Goal: Task Accomplishment & Management: Manage account settings

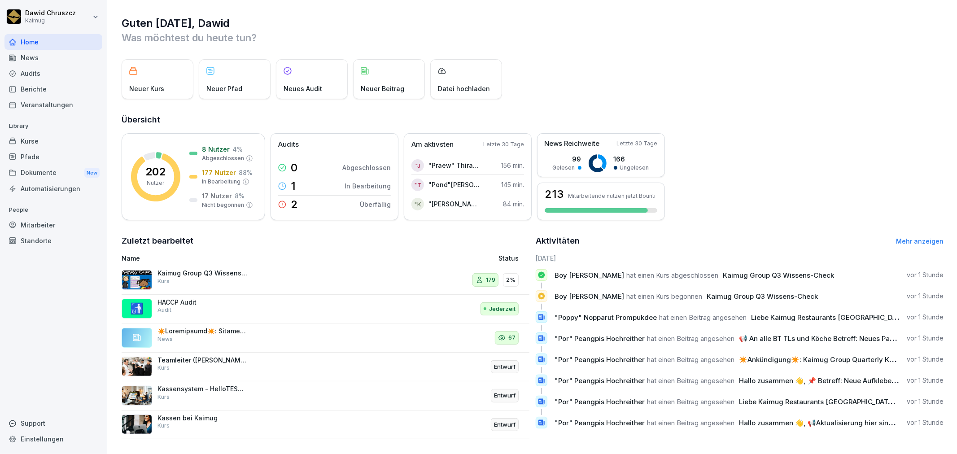
click at [52, 141] on div "Kurse" at bounding box center [53, 141] width 98 height 16
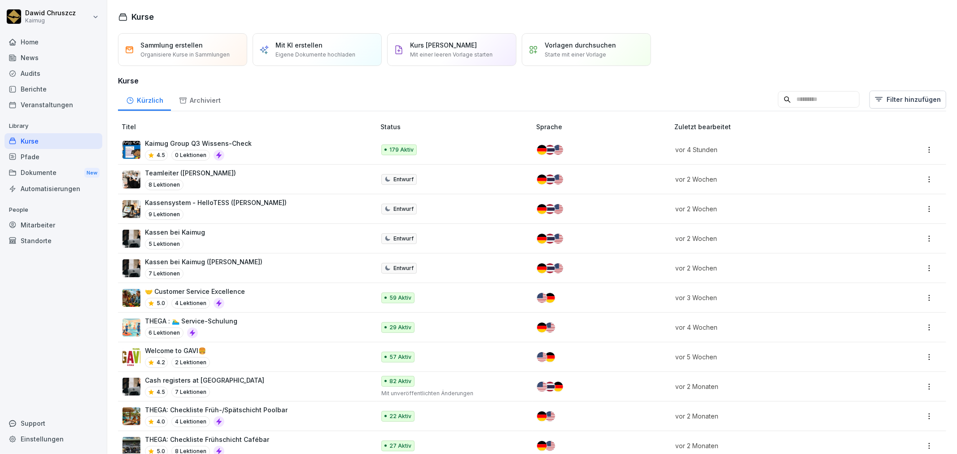
click at [171, 143] on p "Kaimug Group Q3 Wissens-Check" at bounding box center [198, 143] width 107 height 9
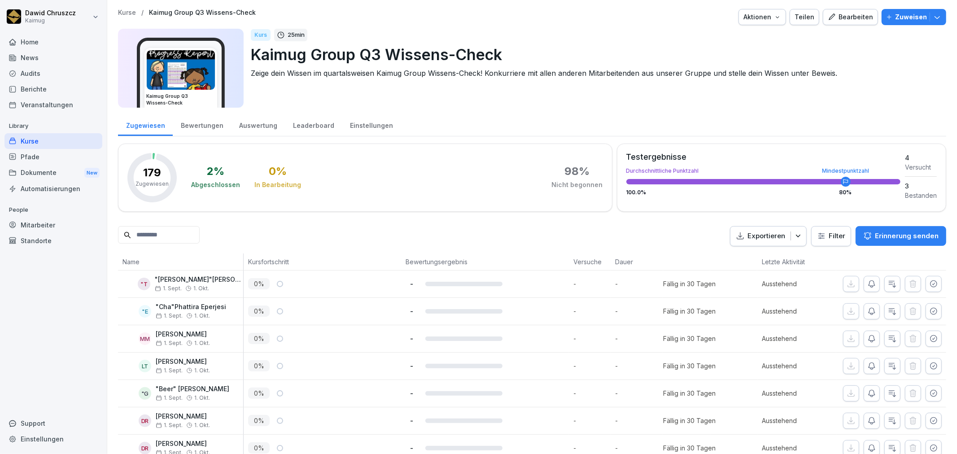
click at [294, 123] on div "Leaderboard" at bounding box center [313, 124] width 57 height 23
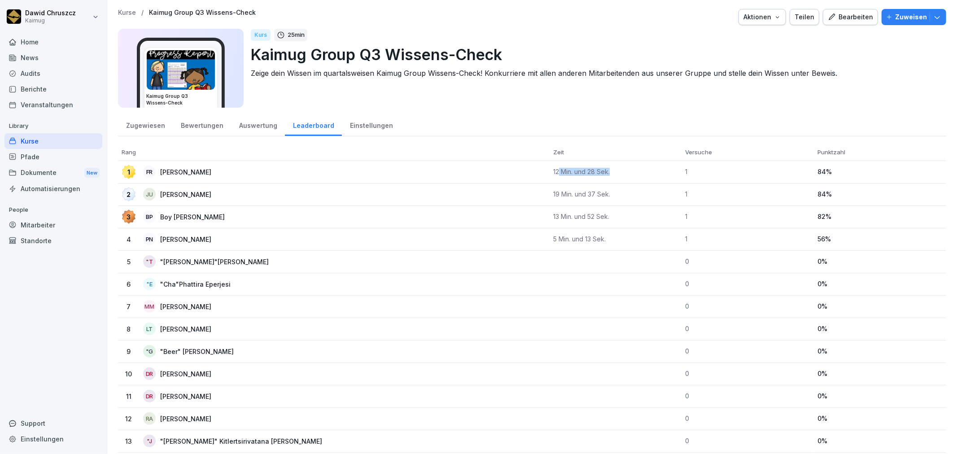
drag, startPoint x: 554, startPoint y: 171, endPoint x: 623, endPoint y: 171, distance: 68.2
click at [622, 171] on p "12 Min. und 28 Sek." at bounding box center [615, 172] width 125 height 8
click at [659, 121] on div "Zugewiesen Bewertungen Auswertung Leaderboard Einstellungen" at bounding box center [532, 124] width 829 height 23
drag, startPoint x: 546, startPoint y: 194, endPoint x: 622, endPoint y: 204, distance: 76.6
click at [622, 204] on td "19 Min. und 37 Sek." at bounding box center [616, 195] width 132 height 22
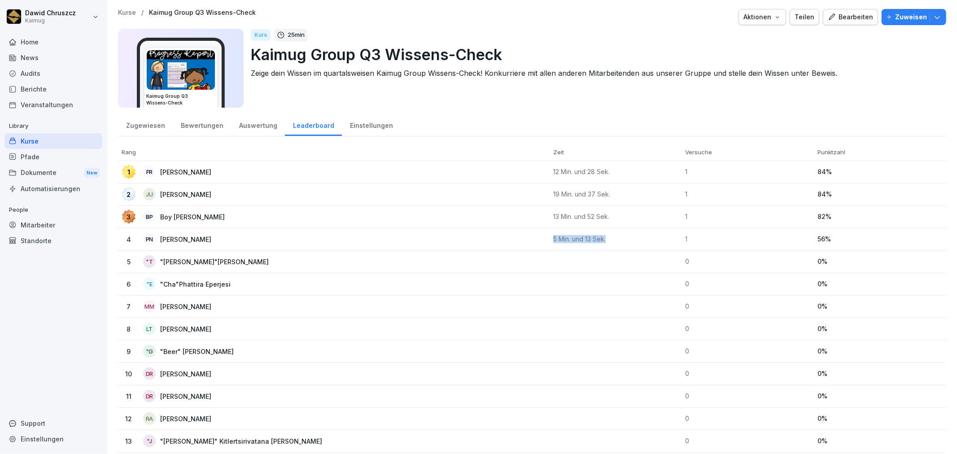
drag, startPoint x: 554, startPoint y: 239, endPoint x: 609, endPoint y: 240, distance: 54.3
click at [609, 240] on p "5 Min. und 13 Sek." at bounding box center [615, 239] width 125 height 8
click at [618, 127] on div "Zugewiesen Bewertungen Auswertung Leaderboard Einstellungen" at bounding box center [532, 124] width 829 height 23
drag, startPoint x: 828, startPoint y: 171, endPoint x: 805, endPoint y: 168, distance: 22.6
click at [805, 168] on tr "1 FR Franz Roth 12 Min. und 28 Sek. 1 84 %" at bounding box center [532, 172] width 829 height 22
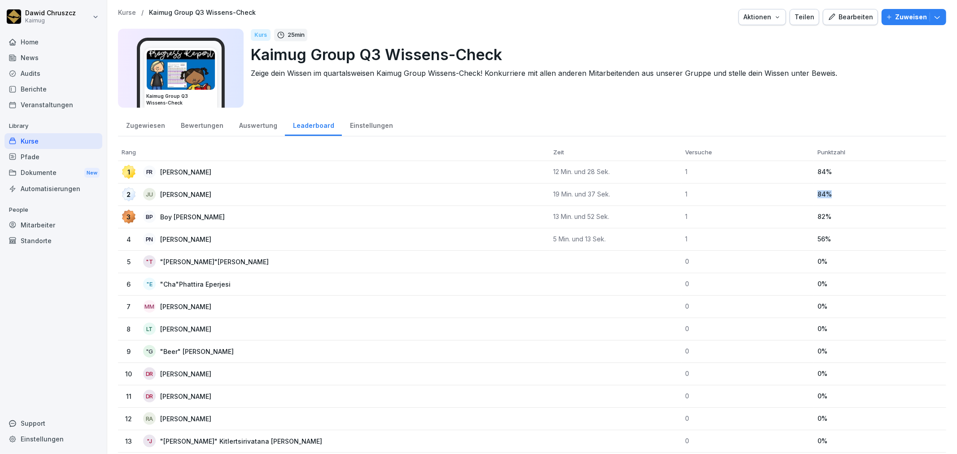
drag, startPoint x: 825, startPoint y: 195, endPoint x: 800, endPoint y: 194, distance: 24.3
click at [800, 194] on tr "2 JU Joachim Ungewitter 19 Min. und 37 Sek. 1 84 %" at bounding box center [532, 195] width 829 height 22
click at [800, 194] on p "1" at bounding box center [748, 194] width 125 height 8
click at [389, 95] on div "Kurs 25 min Kaimug Group Q3 Wissens-Check Zeige dein Wissen im quartalsweisen K…" at bounding box center [595, 68] width 689 height 79
drag, startPoint x: 549, startPoint y: 171, endPoint x: 609, endPoint y: 201, distance: 66.9
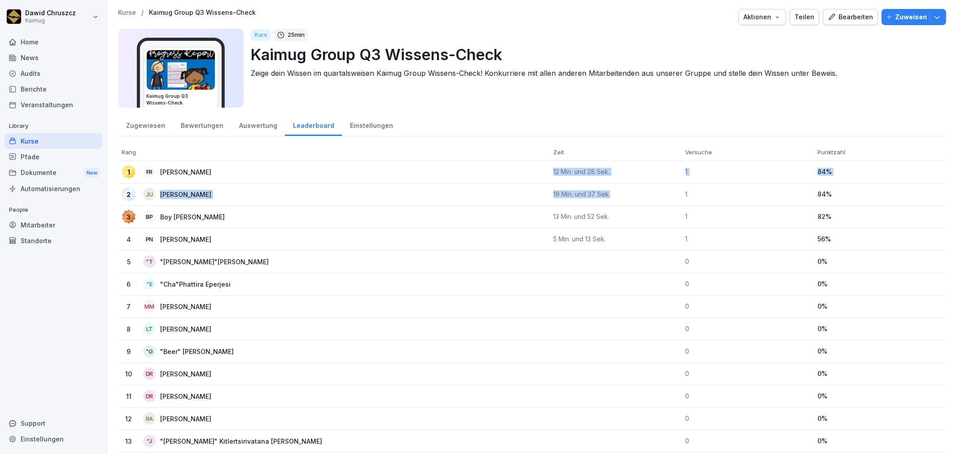
drag, startPoint x: 590, startPoint y: 129, endPoint x: 585, endPoint y: 127, distance: 5.4
click at [585, 127] on div "Zugewiesen Bewertungen Auswertung Leaderboard Einstellungen" at bounding box center [532, 124] width 829 height 23
click at [533, 51] on p "Kaimug Group Q3 Wissens-Check" at bounding box center [595, 54] width 689 height 23
click at [29, 143] on div "Kurse" at bounding box center [53, 141] width 98 height 16
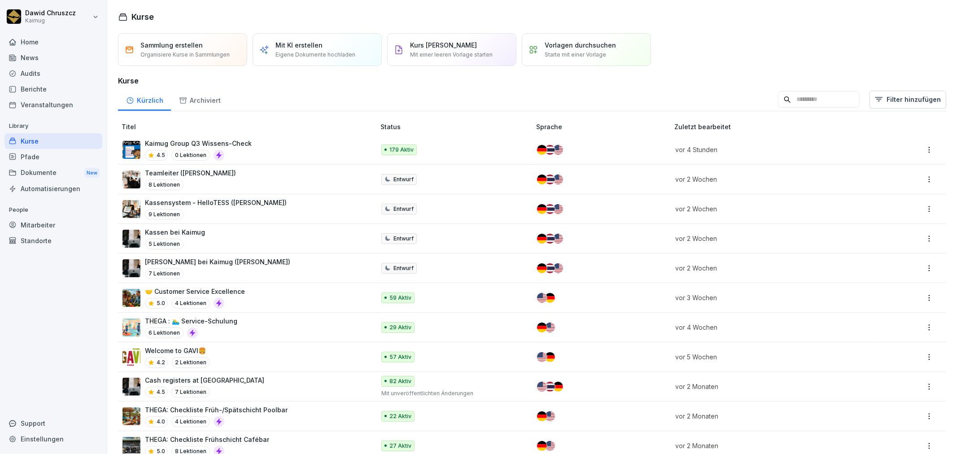
click at [821, 101] on input at bounding box center [819, 99] width 82 height 17
click at [887, 99] on html "[PERSON_NAME] Kaimug Home News Audits Berichte Veranstaltungen Library Kurse Pf…" at bounding box center [478, 227] width 957 height 454
click at [885, 126] on div "Kategorie" at bounding box center [884, 123] width 101 height 17
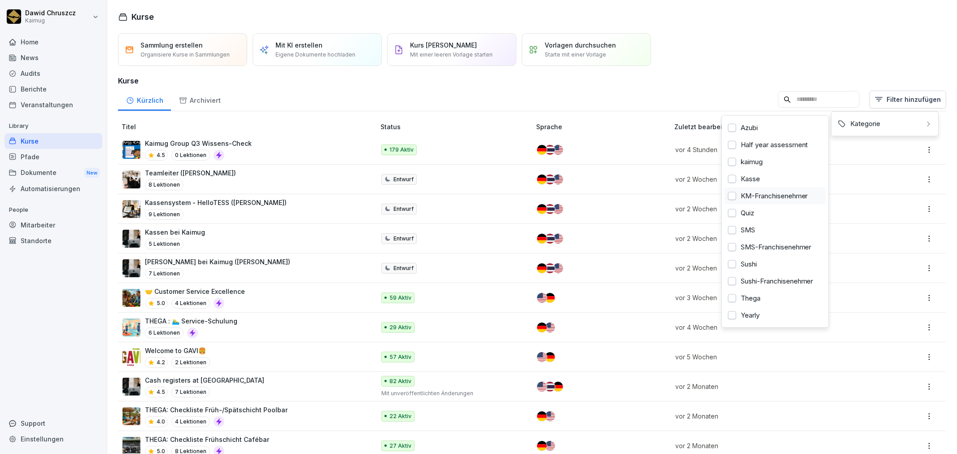
click at [777, 195] on div "KM-Franchisenehmer" at bounding box center [775, 196] width 101 height 17
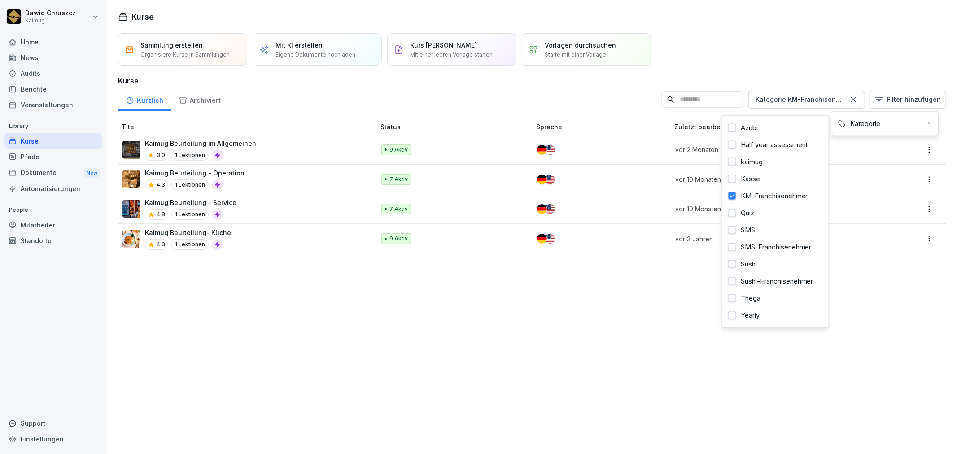
click at [376, 362] on html "Dawid Chruszcz Kaimug Home News Audits Berichte Veranstaltungen Library Kurse P…" at bounding box center [478, 227] width 957 height 454
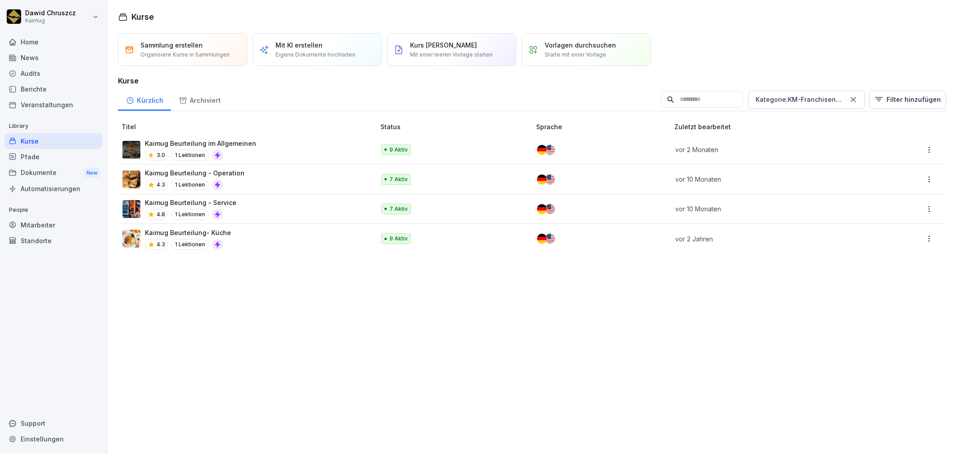
click at [244, 144] on p "Kaimug Beurteilung im Allgemeinen" at bounding box center [200, 143] width 111 height 9
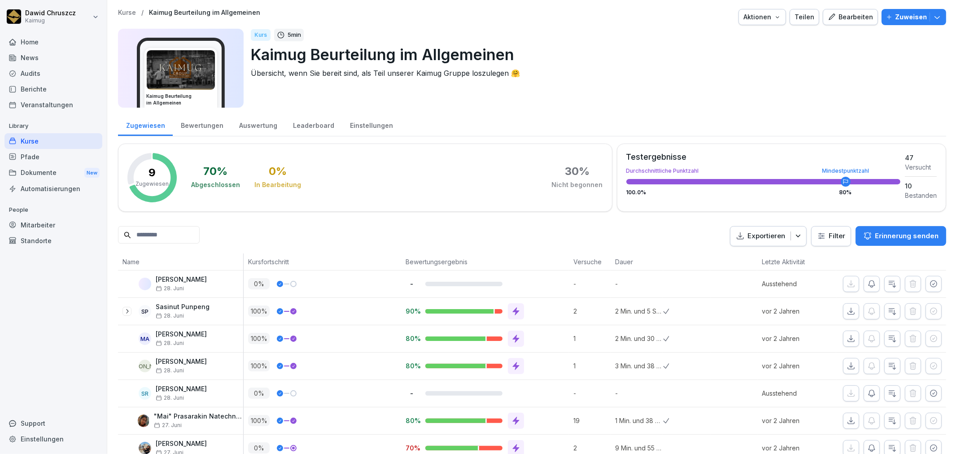
click at [202, 124] on div "Bewertungen" at bounding box center [202, 124] width 58 height 23
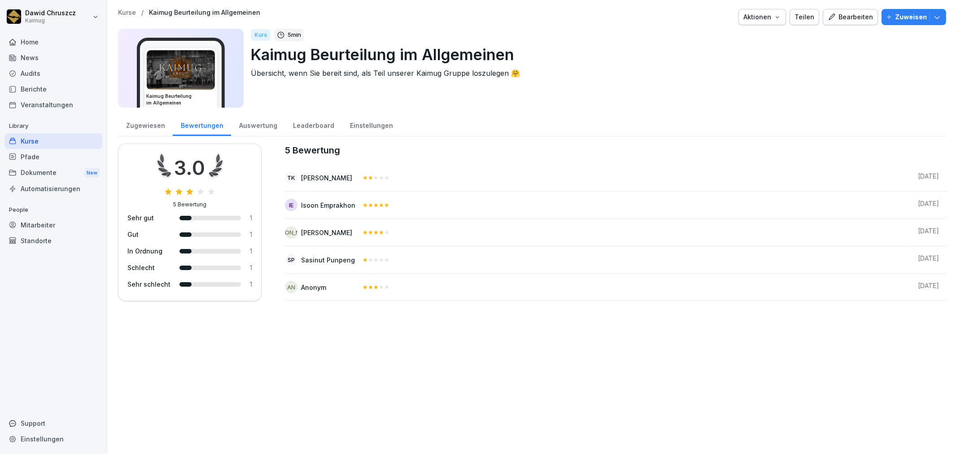
click at [233, 125] on div "Auswertung" at bounding box center [258, 124] width 54 height 23
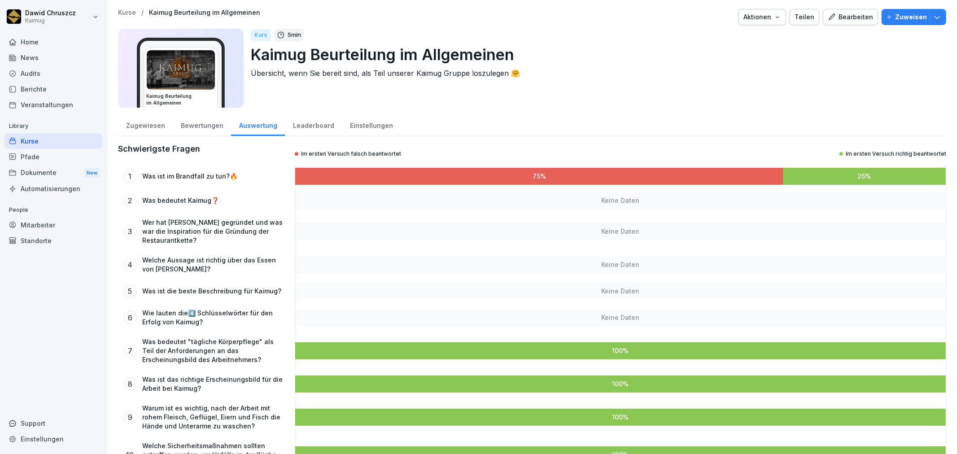
drag, startPoint x: 316, startPoint y: 129, endPoint x: 336, endPoint y: 132, distance: 19.9
click at [317, 129] on div "Leaderboard" at bounding box center [313, 124] width 57 height 23
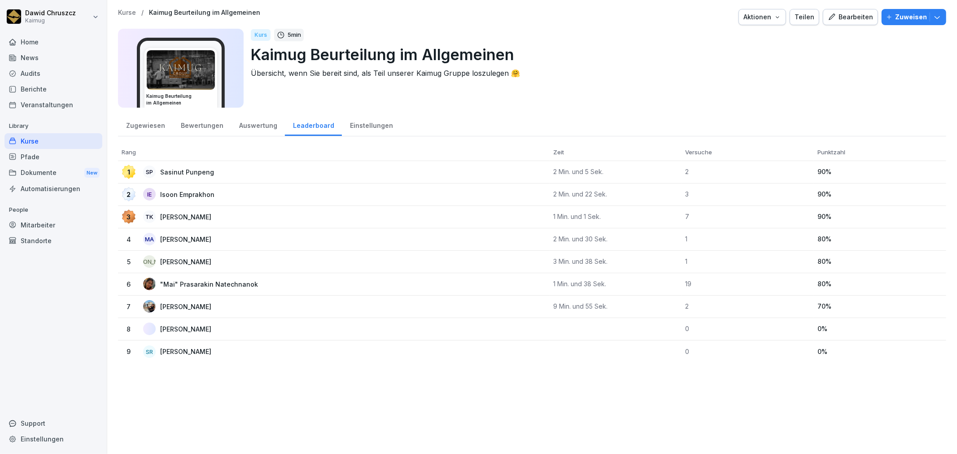
click at [362, 127] on div "Einstellungen" at bounding box center [371, 124] width 59 height 23
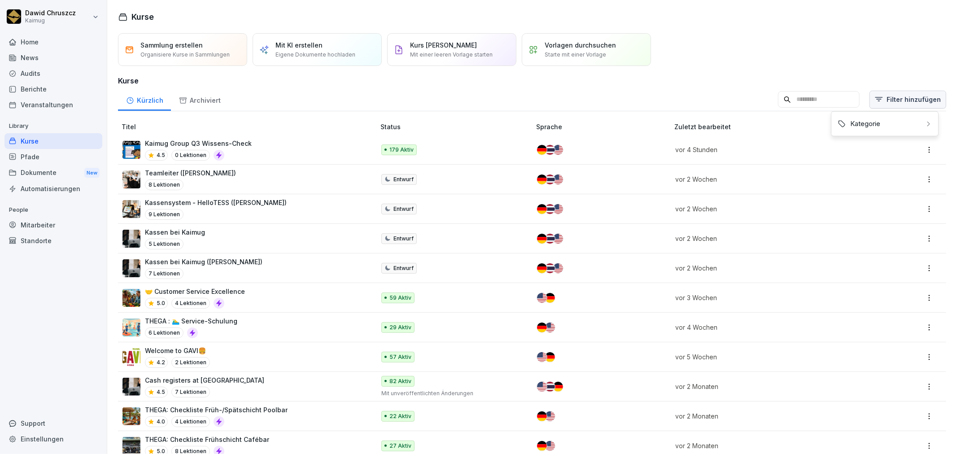
click at [885, 104] on html "[PERSON_NAME] Kaimug Home News Audits Berichte Veranstaltungen Library Kurse Pf…" at bounding box center [478, 227] width 957 height 454
click at [877, 130] on div "Kategorie" at bounding box center [884, 123] width 101 height 17
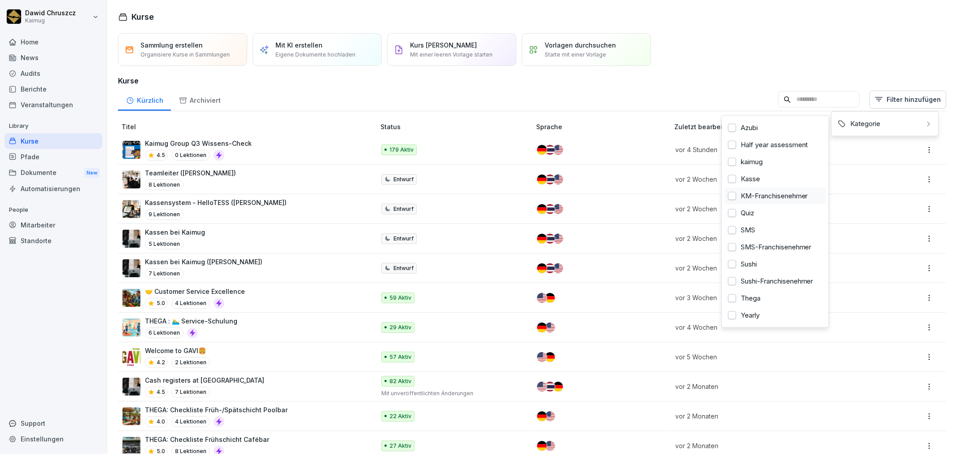
click at [755, 196] on div "KM-Franchisenehmer" at bounding box center [775, 196] width 101 height 17
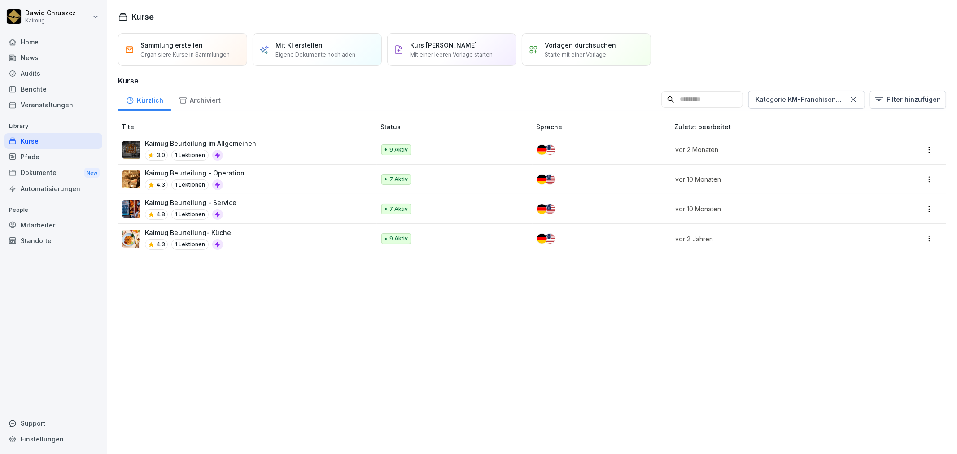
click at [246, 322] on html "Dawid Chruszcz Kaimug Home News Audits Berichte Veranstaltungen Library Kurse P…" at bounding box center [478, 227] width 957 height 454
click at [310, 156] on div "Kaimug Beurteilung im Allgemeinen 3.0 1 Lektionen" at bounding box center [245, 150] width 244 height 22
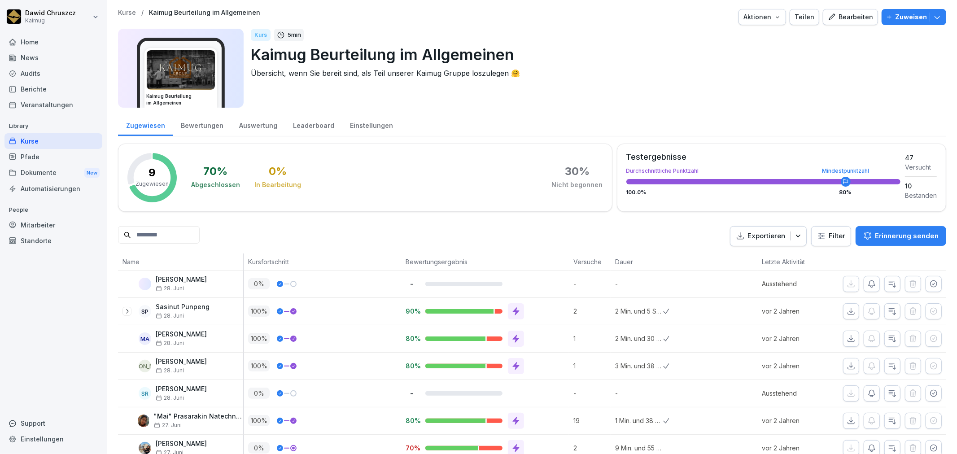
click at [128, 15] on p "Kurse" at bounding box center [127, 13] width 18 height 8
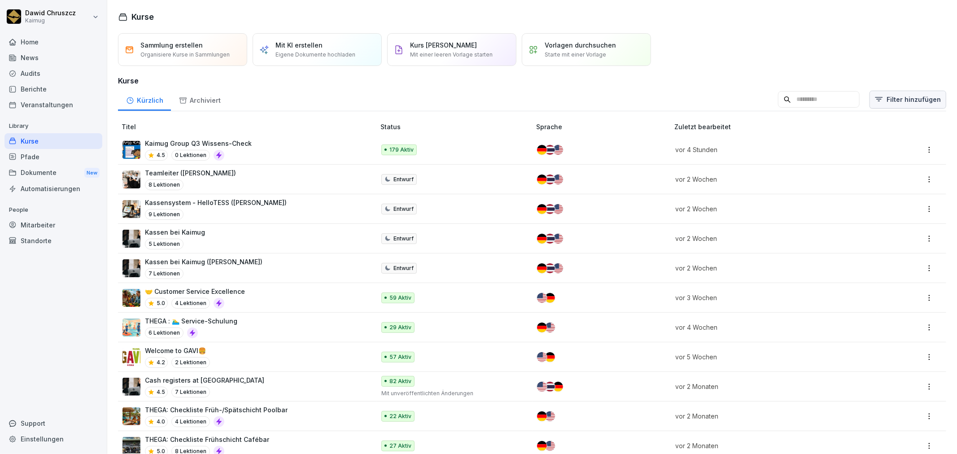
click at [891, 93] on html "[PERSON_NAME] Kaimug Home News Audits Berichte Veranstaltungen Library Kurse Pf…" at bounding box center [478, 227] width 957 height 454
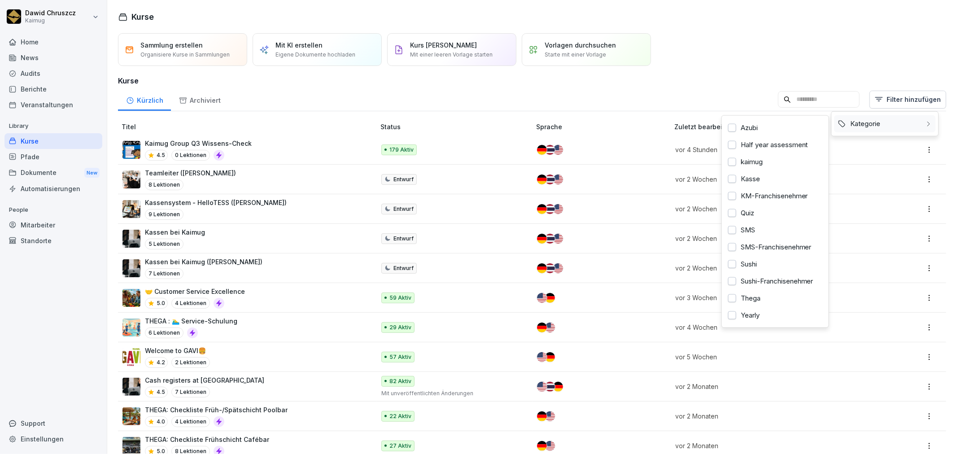
click at [877, 123] on div "Kategorie" at bounding box center [884, 123] width 101 height 17
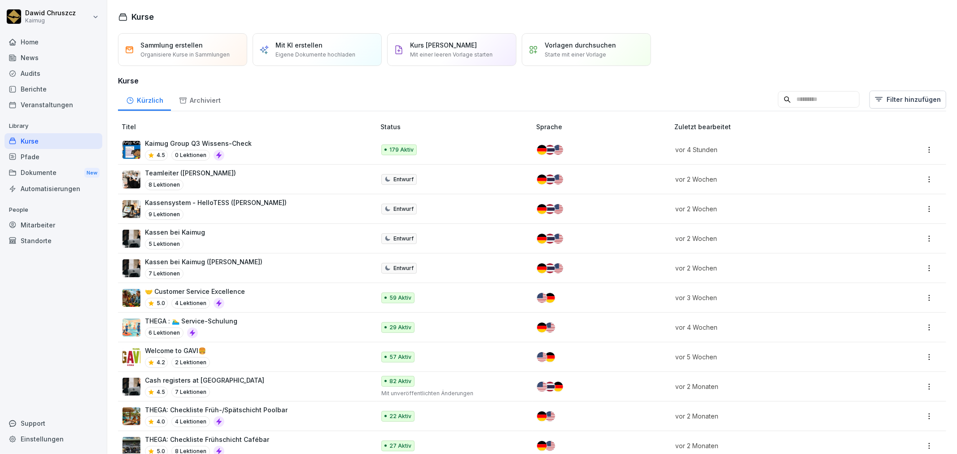
click at [699, 90] on html "Dawid Chruszcz Kaimug Home News Audits Berichte Veranstaltungen Library Kurse P…" at bounding box center [478, 227] width 957 height 454
click at [878, 100] on html "Dawid Chruszcz Kaimug Home News Audits Berichte Veranstaltungen Library Kurse P…" at bounding box center [478, 227] width 957 height 454
click at [556, 80] on html "Dawid Chruszcz Kaimug Home News Audits Berichte Veranstaltungen Library Kurse P…" at bounding box center [478, 227] width 957 height 454
click at [47, 155] on div "Pfade" at bounding box center [53, 157] width 98 height 16
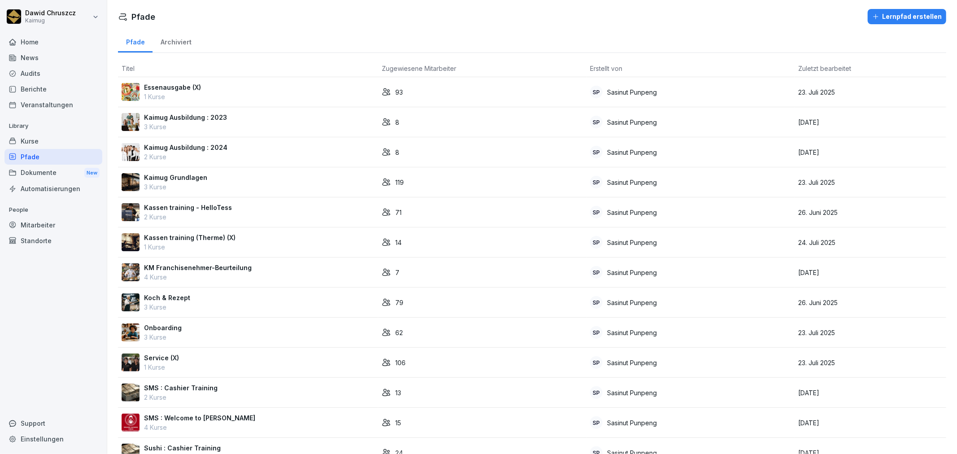
click at [480, 97] on td "93" at bounding box center [482, 92] width 208 height 30
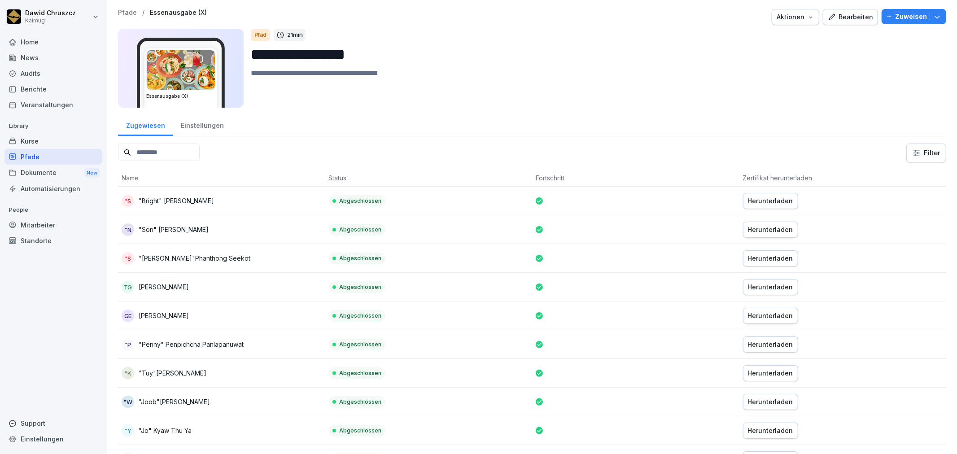
click at [189, 126] on div "Einstellungen" at bounding box center [202, 124] width 59 height 23
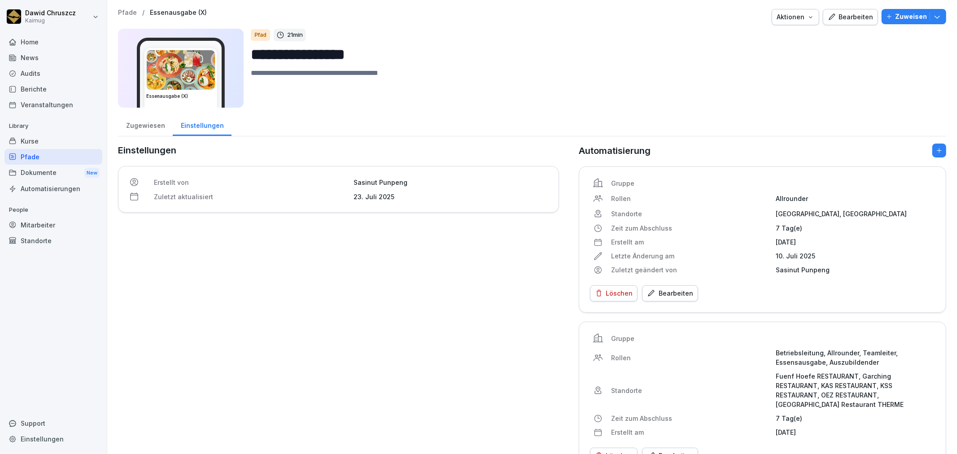
click at [676, 294] on div "Bearbeiten" at bounding box center [670, 294] width 46 height 10
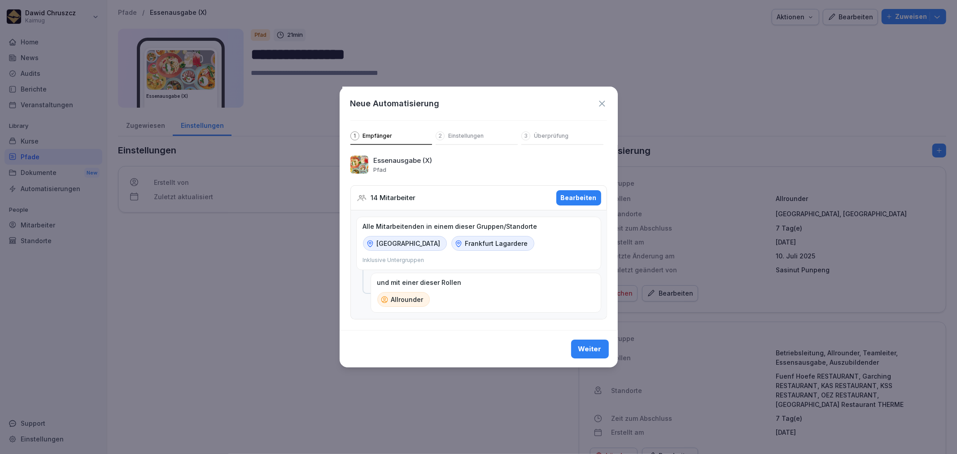
click at [599, 100] on icon at bounding box center [602, 104] width 10 height 10
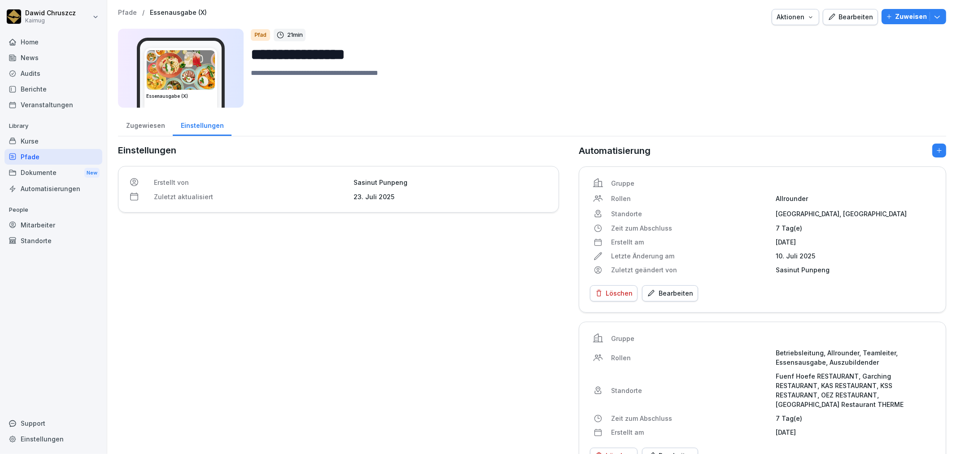
scroll to position [28, 0]
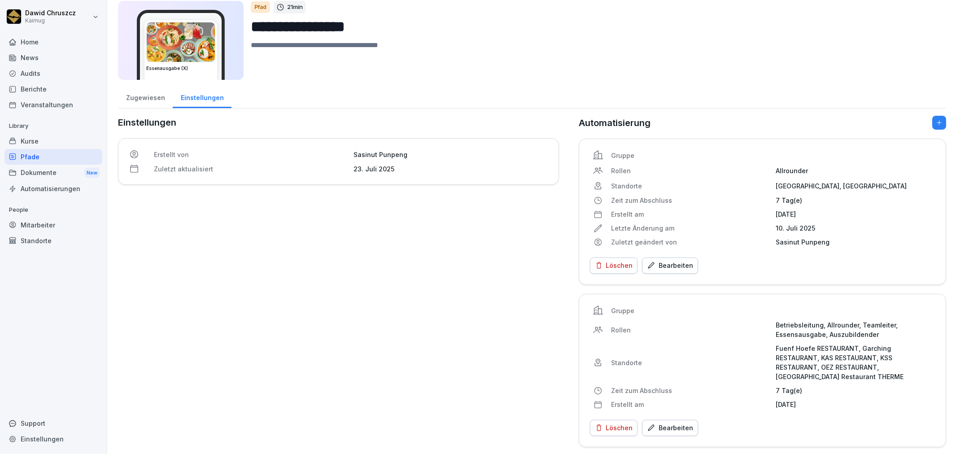
click at [312, 393] on div "Einstellungen Erstellt von Sasinut Punpeng Zuletzt aktualisiert [DATE]" at bounding box center [338, 282] width 441 height 332
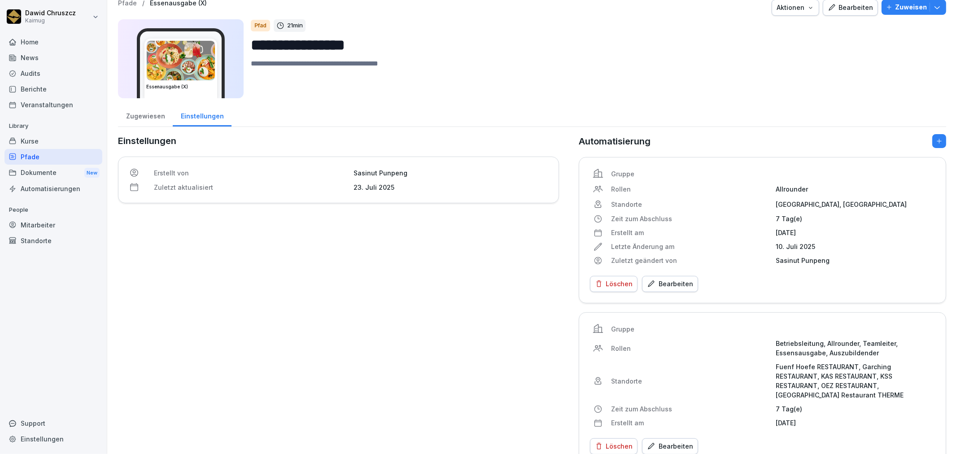
scroll to position [0, 0]
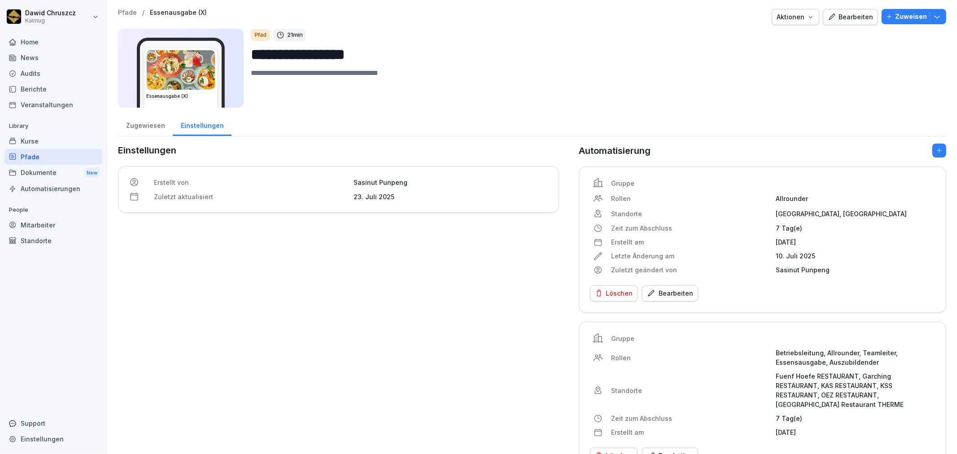
click at [123, 11] on p "Pfade" at bounding box center [127, 13] width 19 height 8
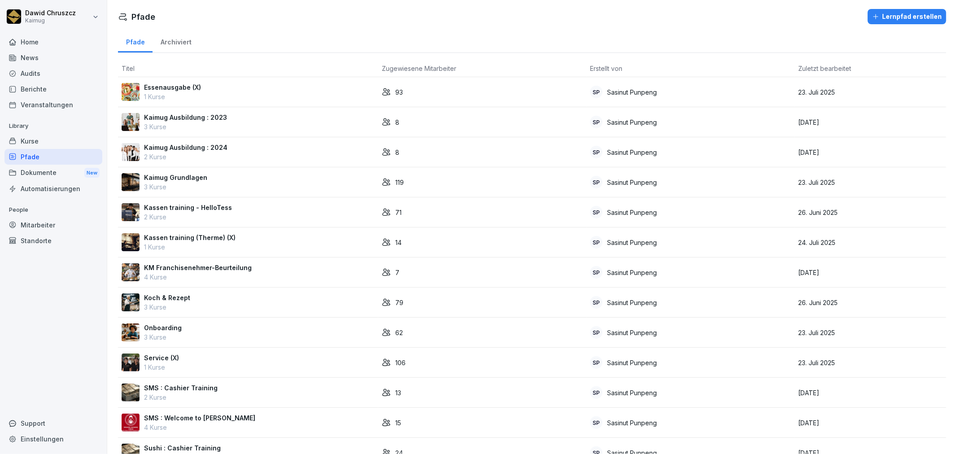
click at [215, 244] on p "1 Kurse" at bounding box center [190, 246] width 92 height 9
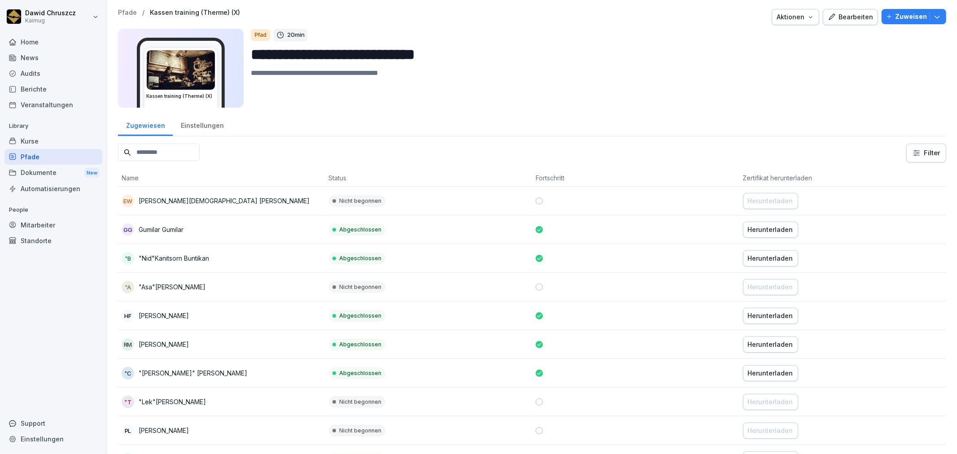
click at [194, 125] on div "Einstellungen" at bounding box center [202, 124] width 59 height 23
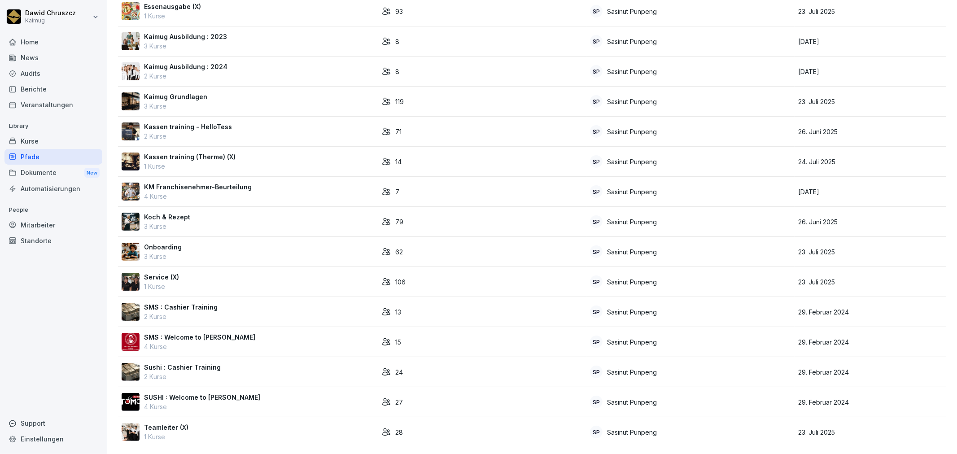
scroll to position [88, 0]
click at [240, 393] on p "SUSHI : Welcome to [PERSON_NAME]" at bounding box center [202, 397] width 116 height 9
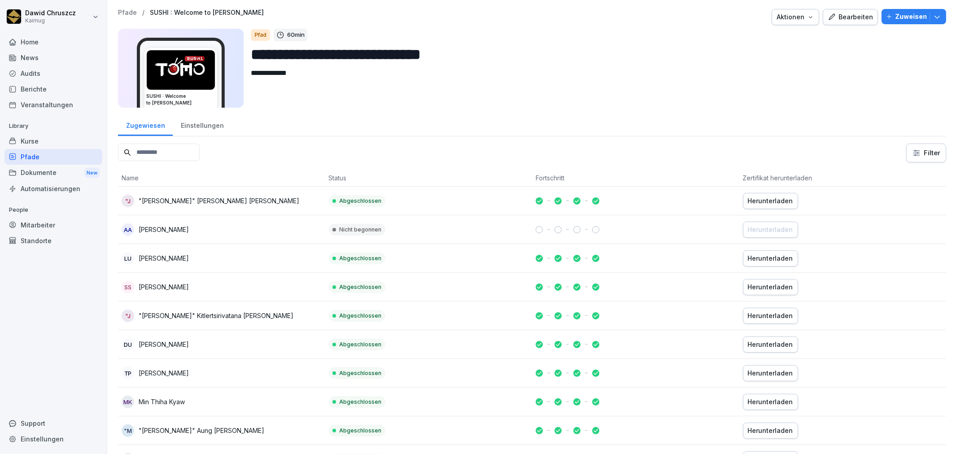
click at [199, 130] on div "Einstellungen" at bounding box center [202, 124] width 59 height 23
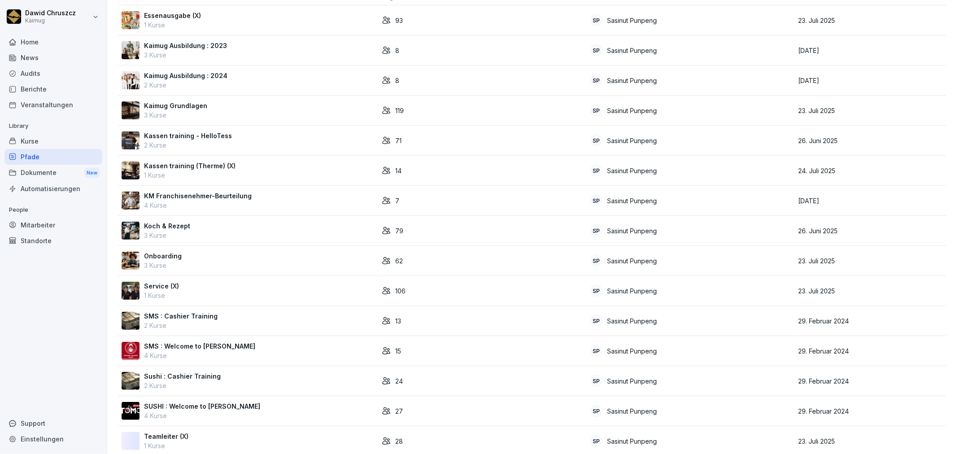
scroll to position [88, 0]
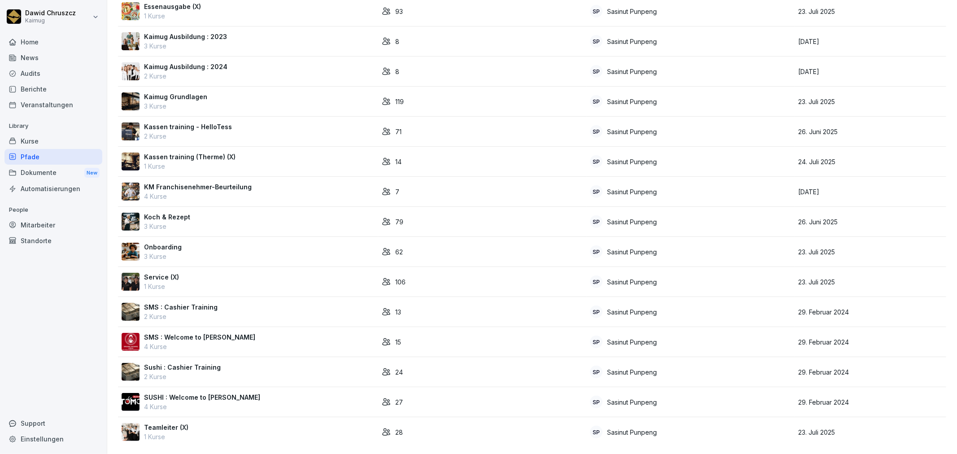
click at [201, 426] on div "Teamleiter (X) 1 Kurse" at bounding box center [248, 432] width 253 height 19
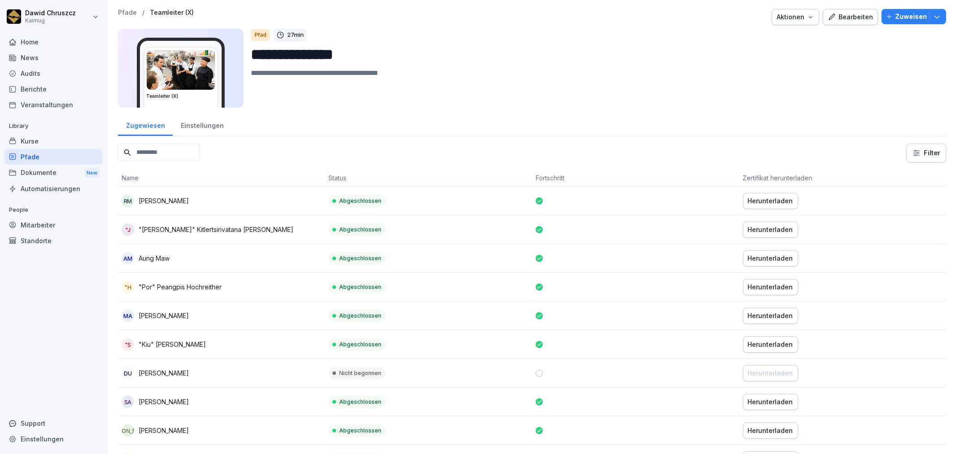
click at [202, 123] on div "Einstellungen" at bounding box center [202, 124] width 59 height 23
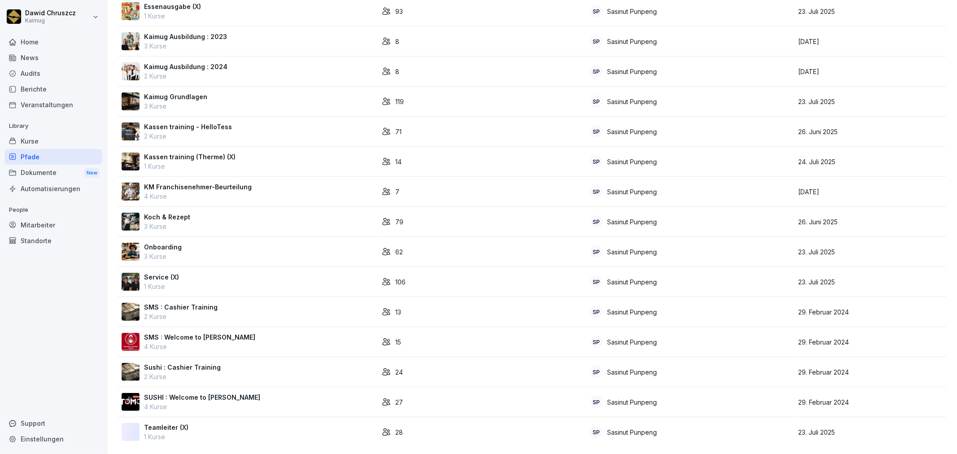
scroll to position [88, 0]
click at [210, 303] on p "SMS : Cashier Training" at bounding box center [181, 307] width 74 height 9
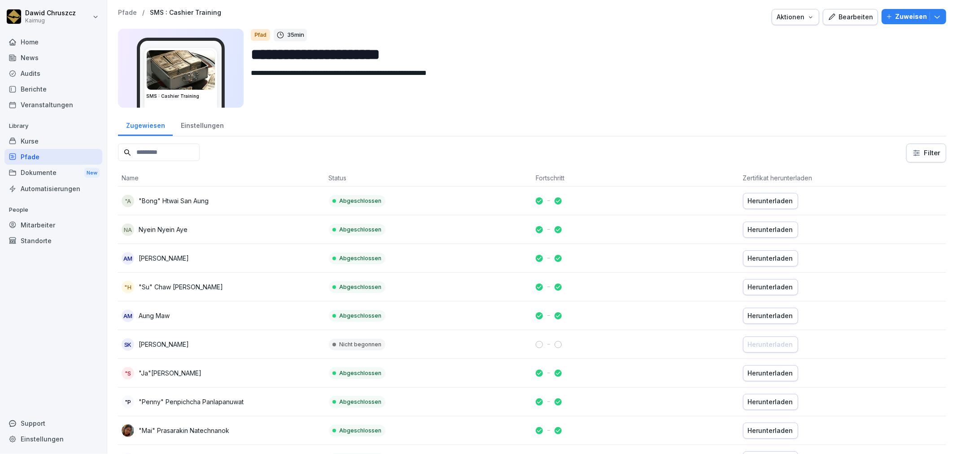
click at [197, 131] on div "Einstellungen" at bounding box center [202, 124] width 59 height 23
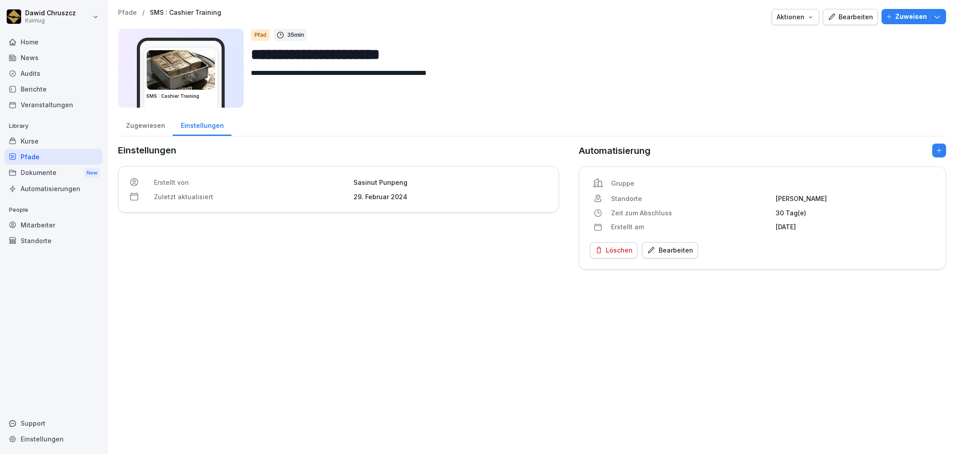
click at [128, 11] on p "Pfade" at bounding box center [127, 13] width 19 height 8
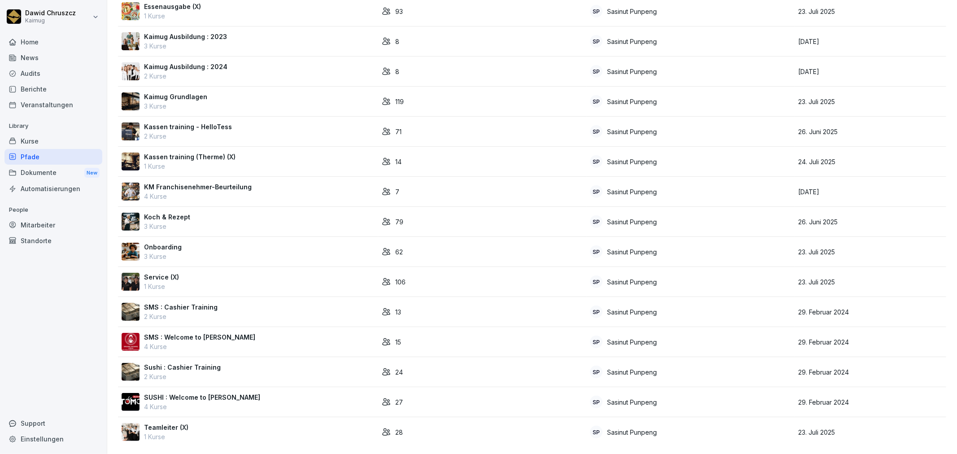
scroll to position [88, 0]
click at [189, 272] on div "Service (X) 1 Kurse" at bounding box center [248, 281] width 253 height 19
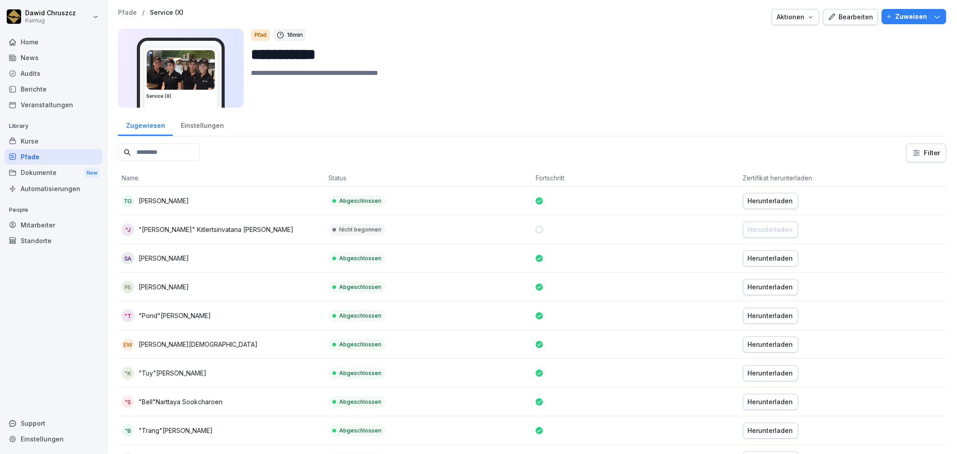
click at [204, 124] on div "Einstellungen" at bounding box center [202, 124] width 59 height 23
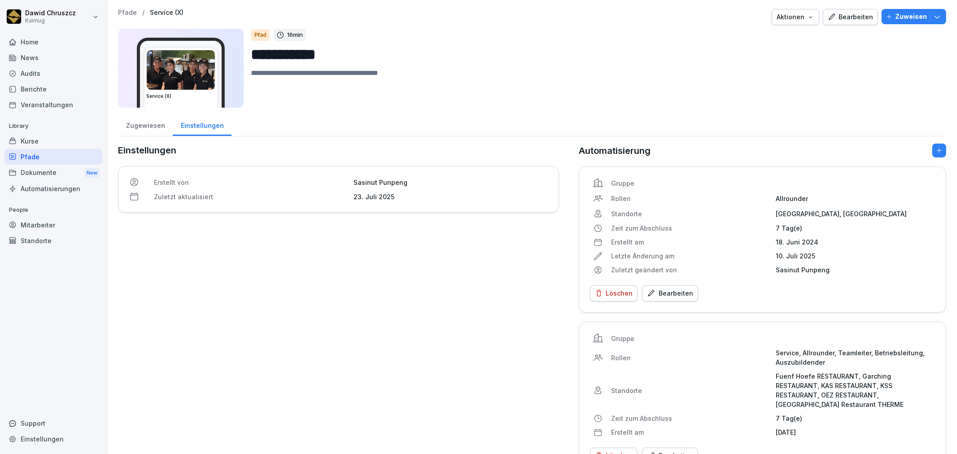
drag, startPoint x: 337, startPoint y: 54, endPoint x: 243, endPoint y: 51, distance: 93.4
click at [243, 51] on div "**********" at bounding box center [532, 68] width 829 height 79
click at [349, 333] on div "Einstellungen Erstellt von Sasinut Punpeng Zuletzt aktualisiert 23. Juli 2025" at bounding box center [338, 310] width 441 height 332
click at [849, 17] on div "Bearbeiten" at bounding box center [850, 17] width 45 height 10
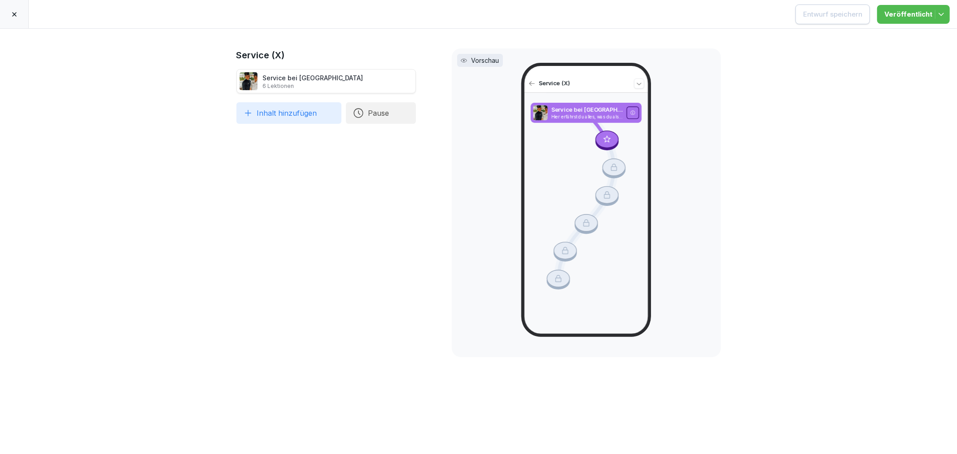
click at [15, 14] on icon at bounding box center [14, 14] width 7 height 7
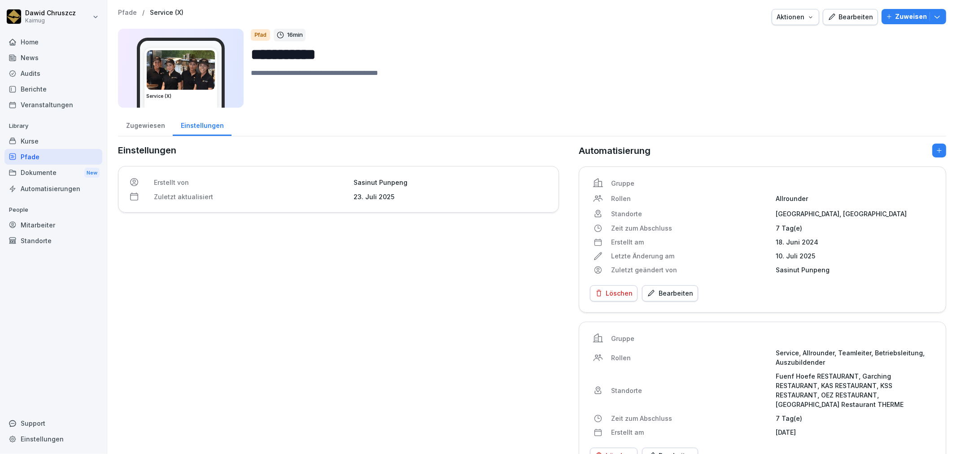
click at [49, 158] on div "Pfade" at bounding box center [53, 157] width 98 height 16
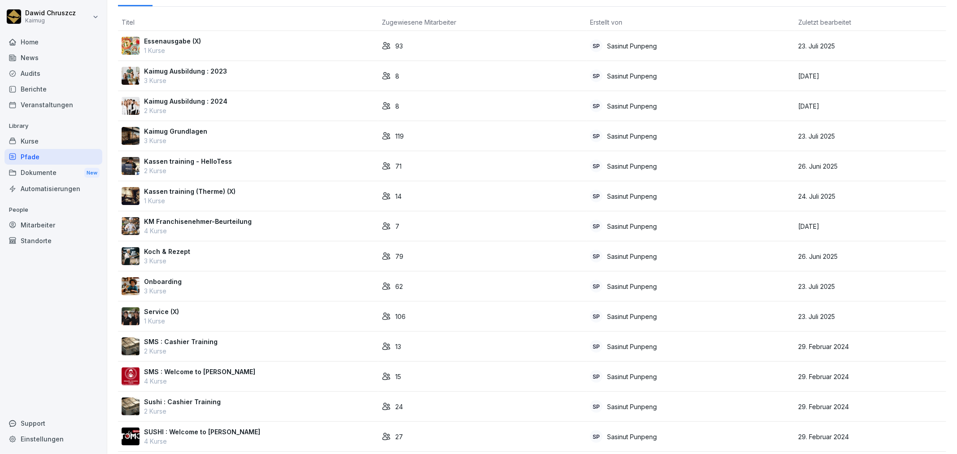
scroll to position [88, 0]
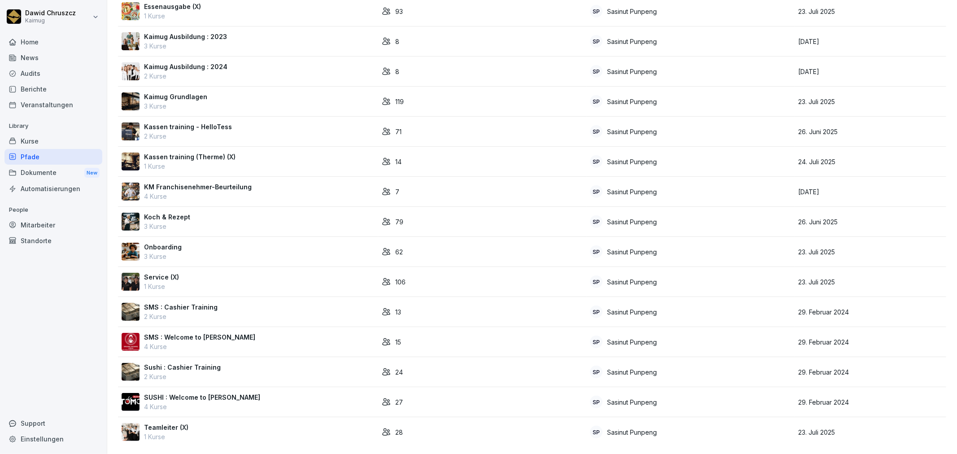
click at [177, 237] on td "Onboarding 3 Kurse" at bounding box center [248, 252] width 260 height 30
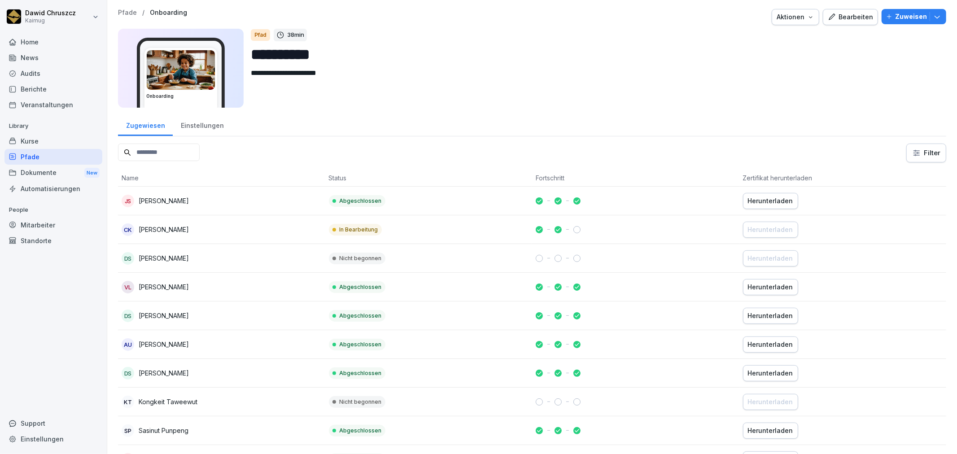
click at [198, 125] on div "Einstellungen" at bounding box center [202, 124] width 59 height 23
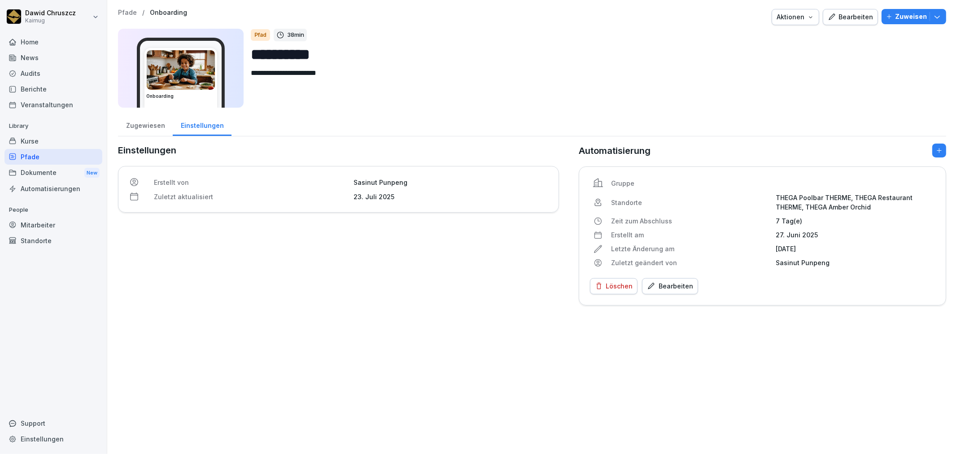
click at [124, 13] on p "Pfade" at bounding box center [127, 13] width 19 height 8
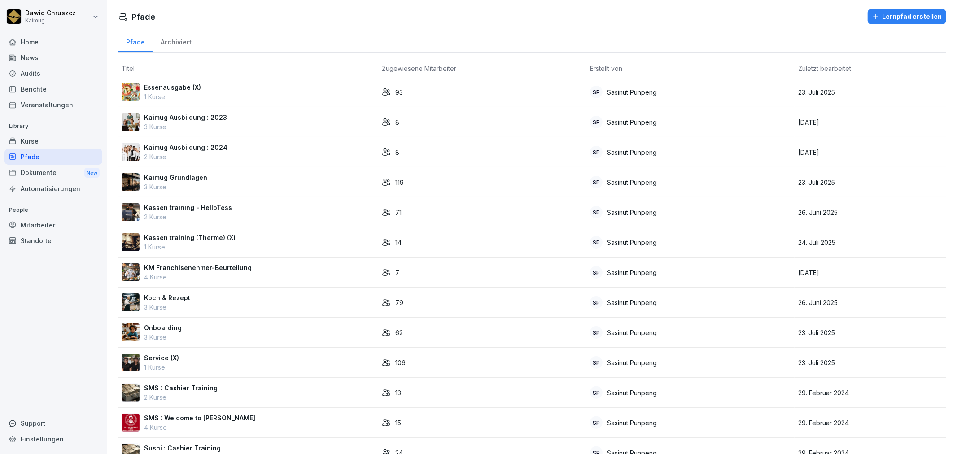
click at [190, 305] on div "Koch & Rezept 3 Kurse" at bounding box center [248, 302] width 253 height 19
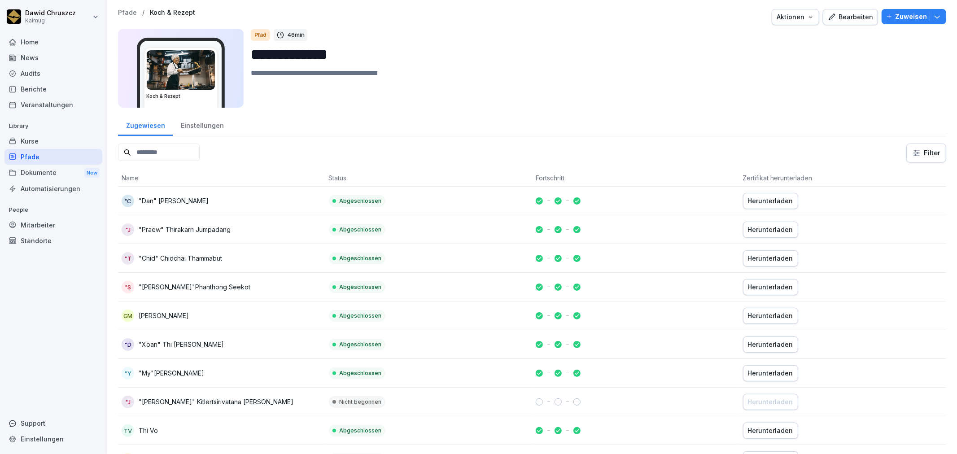
click at [196, 122] on div "Einstellungen" at bounding box center [202, 124] width 59 height 23
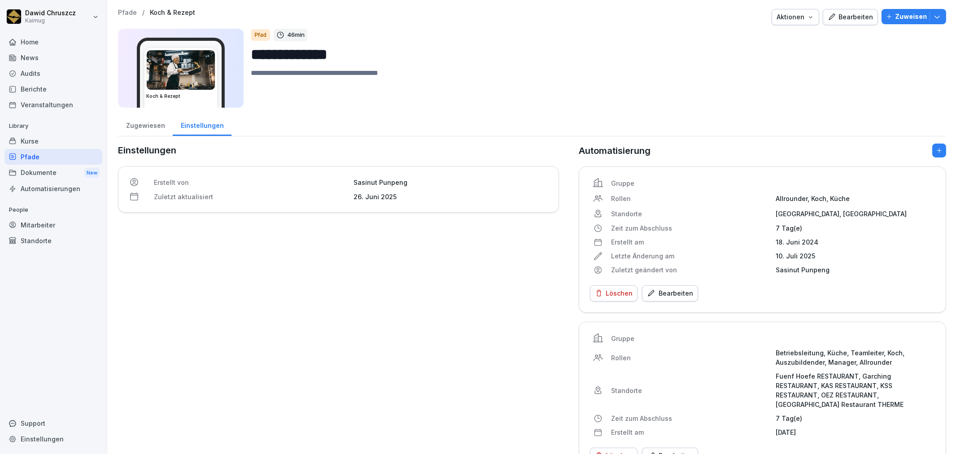
click at [854, 18] on div "Bearbeiten" at bounding box center [850, 17] width 45 height 10
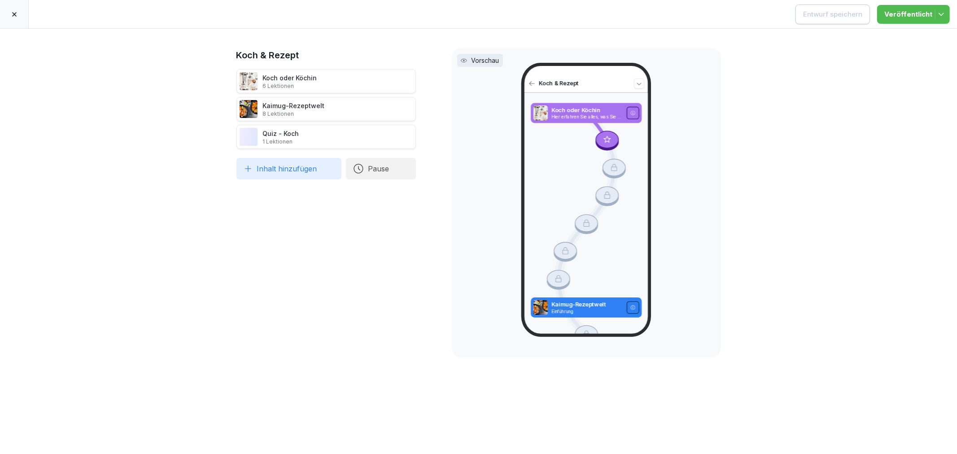
click at [6, 11] on div at bounding box center [14, 14] width 29 height 28
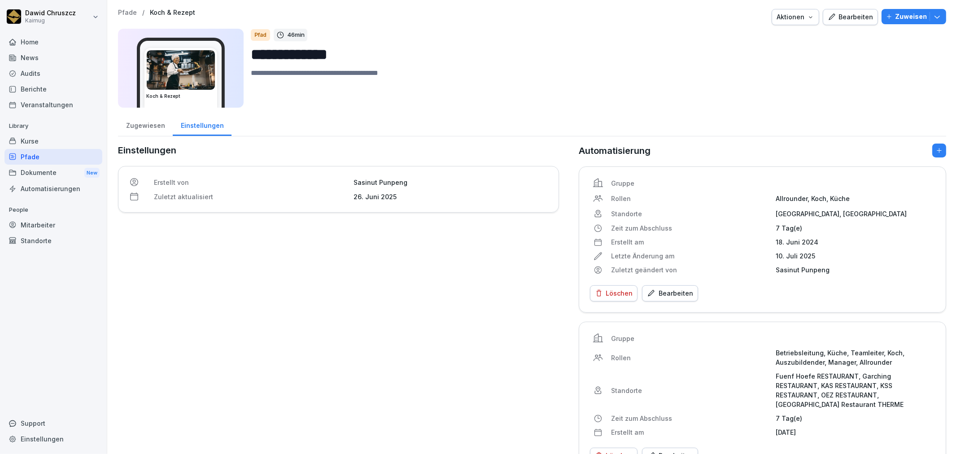
click at [154, 127] on div "Zugewiesen" at bounding box center [145, 124] width 55 height 23
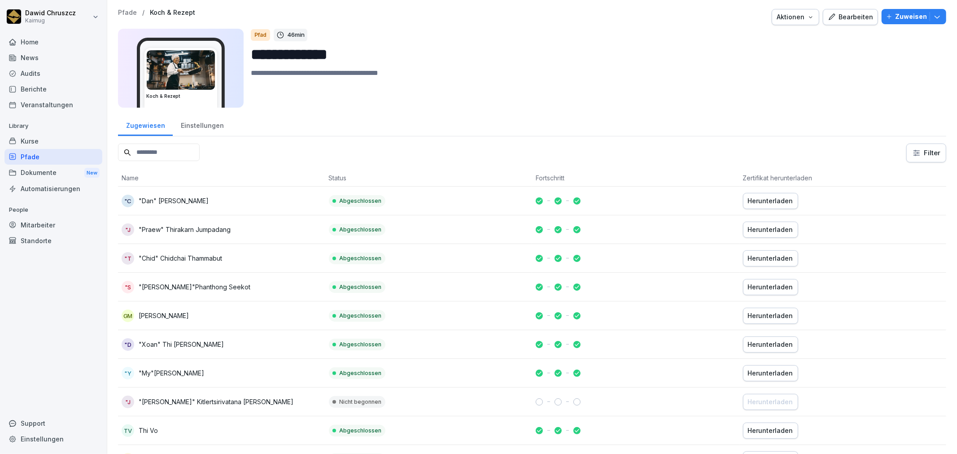
click at [766, 203] on div "Herunterladen" at bounding box center [770, 201] width 45 height 10
click at [348, 128] on div "Zugewiesen Einstellungen" at bounding box center [532, 124] width 829 height 23
click at [154, 150] on input at bounding box center [159, 153] width 82 height 18
click at [913, 144] on div "Filter" at bounding box center [927, 153] width 40 height 19
click at [917, 153] on html "**********" at bounding box center [478, 227] width 957 height 454
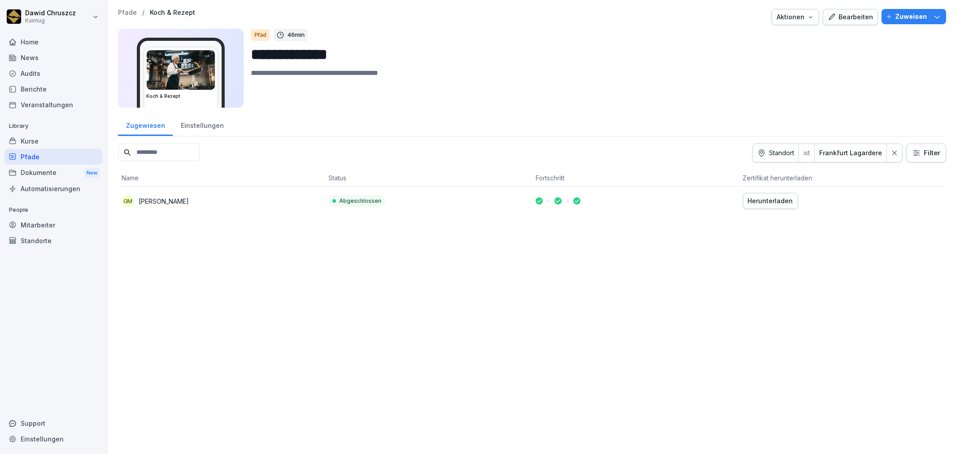
click at [558, 116] on div "Zugewiesen Einstellungen" at bounding box center [532, 124] width 829 height 23
click at [50, 152] on div "Pfade" at bounding box center [53, 157] width 98 height 16
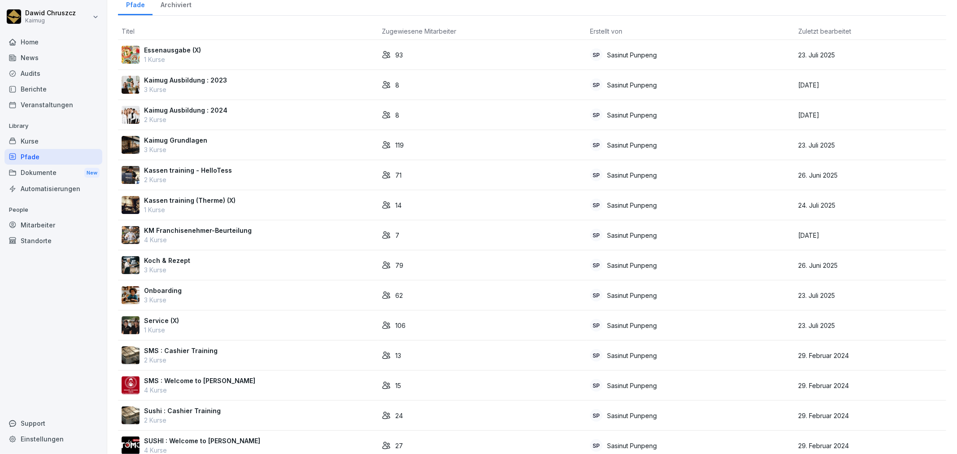
scroll to position [88, 0]
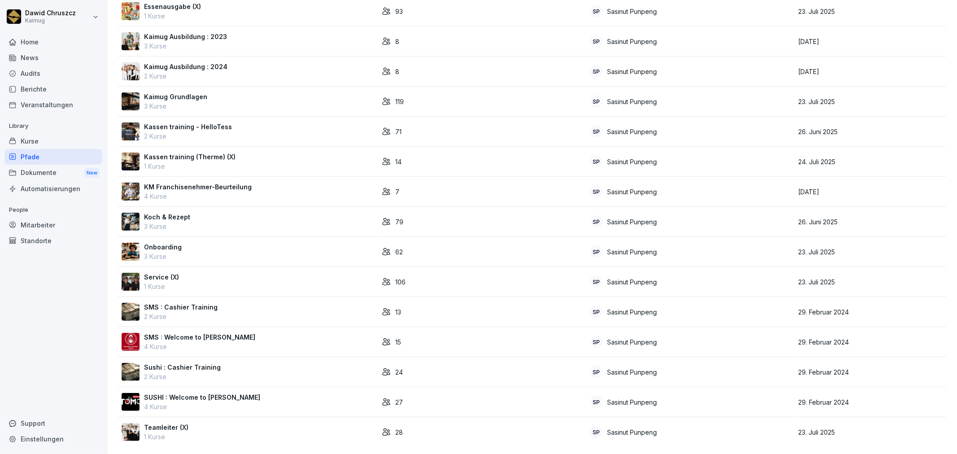
click at [181, 272] on div "Service (X) 1 Kurse" at bounding box center [248, 281] width 253 height 19
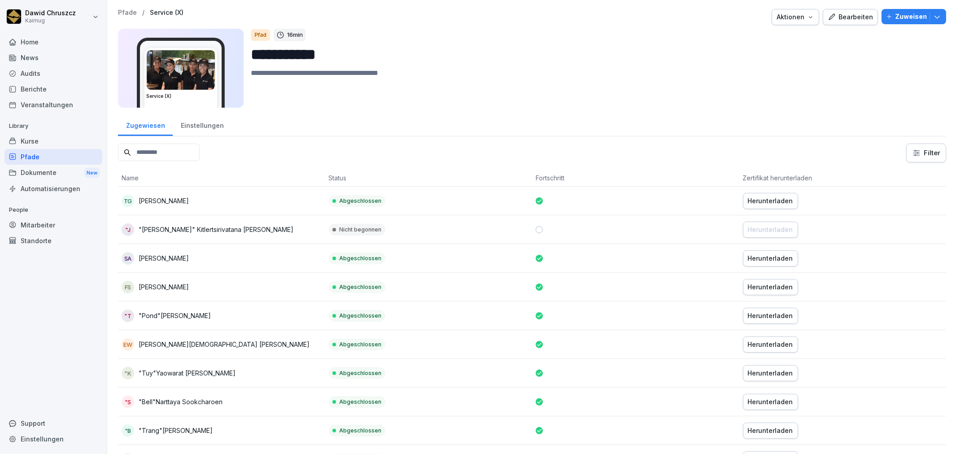
click at [923, 156] on html "**********" at bounding box center [478, 227] width 957 height 454
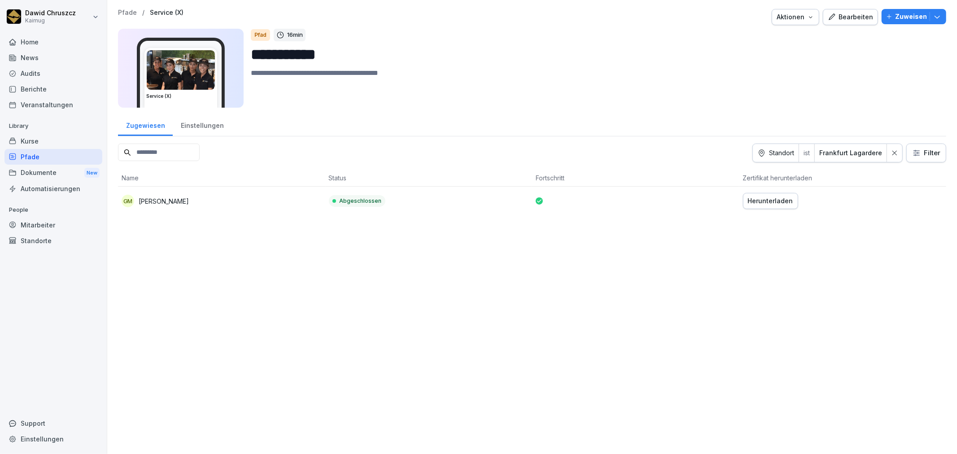
click at [127, 13] on p "Pfade" at bounding box center [127, 13] width 19 height 8
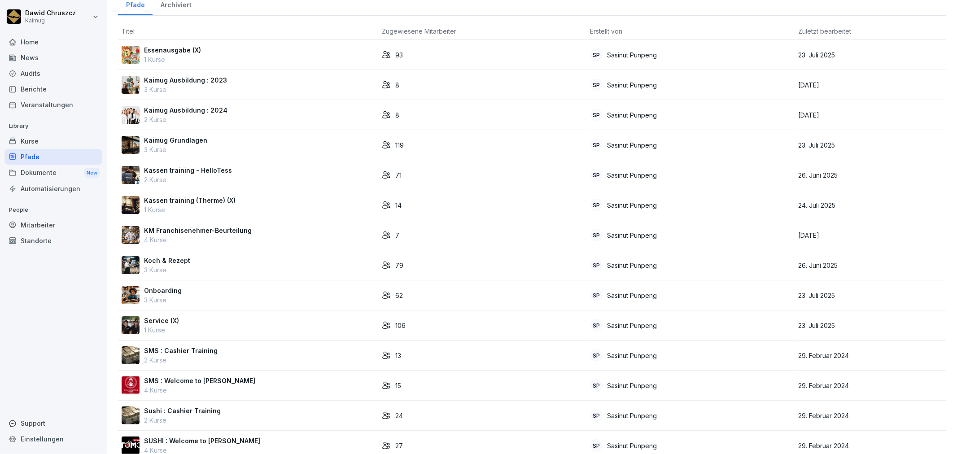
scroll to position [88, 0]
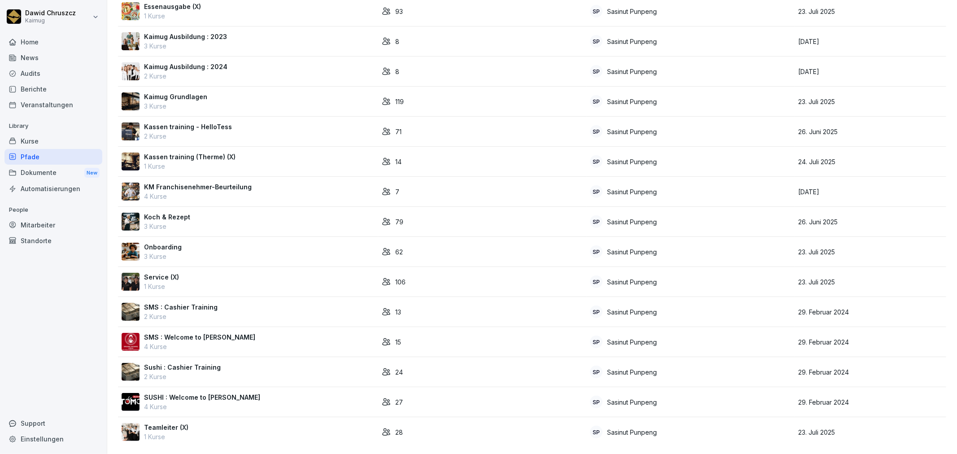
click at [198, 182] on p "KM Franchisenehmer-Beurteilung" at bounding box center [198, 186] width 108 height 9
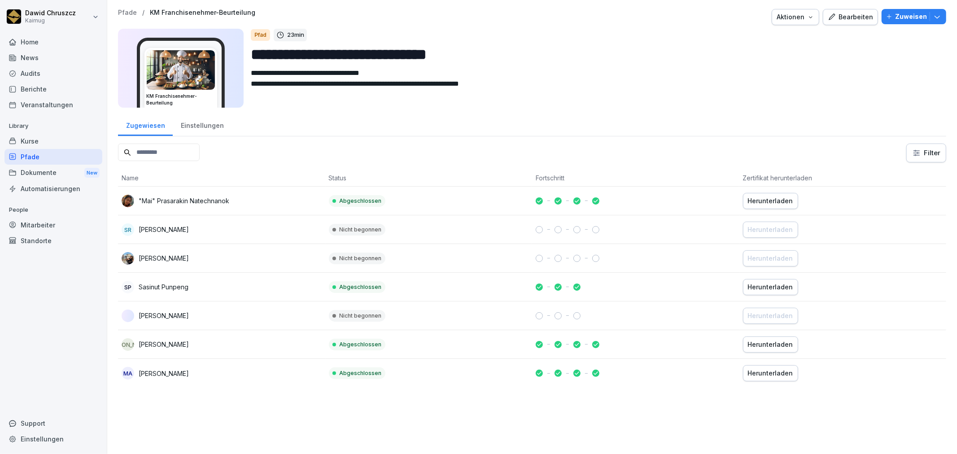
click at [127, 10] on p "Pfade" at bounding box center [127, 13] width 19 height 8
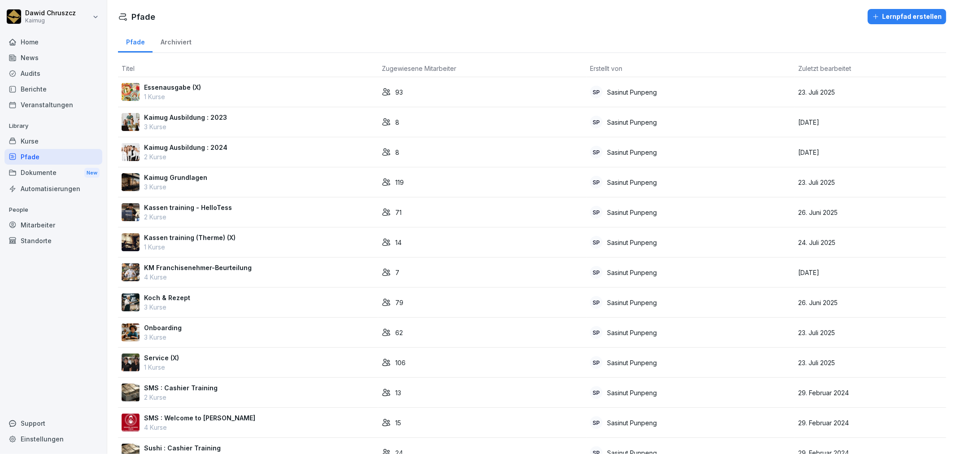
click at [187, 238] on p "Kassen training (Therme) (X)" at bounding box center [190, 237] width 92 height 9
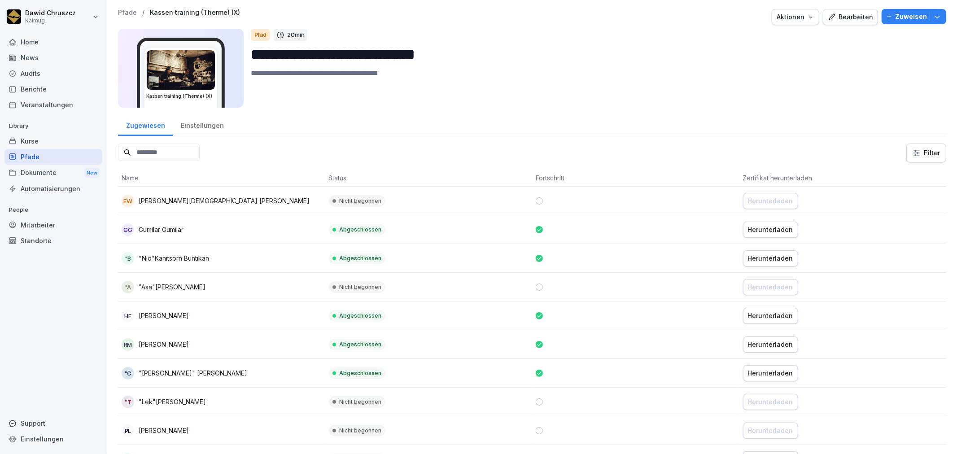
click at [203, 128] on div "Einstellungen" at bounding box center [202, 124] width 59 height 23
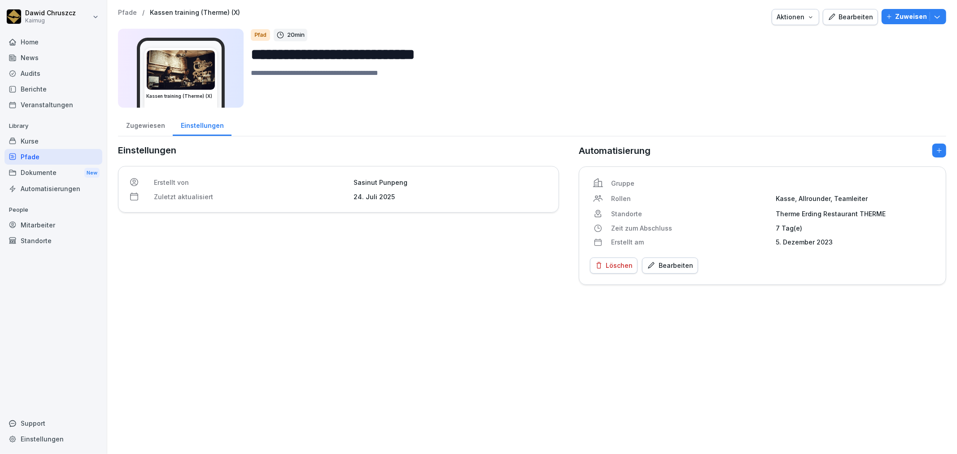
click at [126, 13] on p "Pfade" at bounding box center [127, 13] width 19 height 8
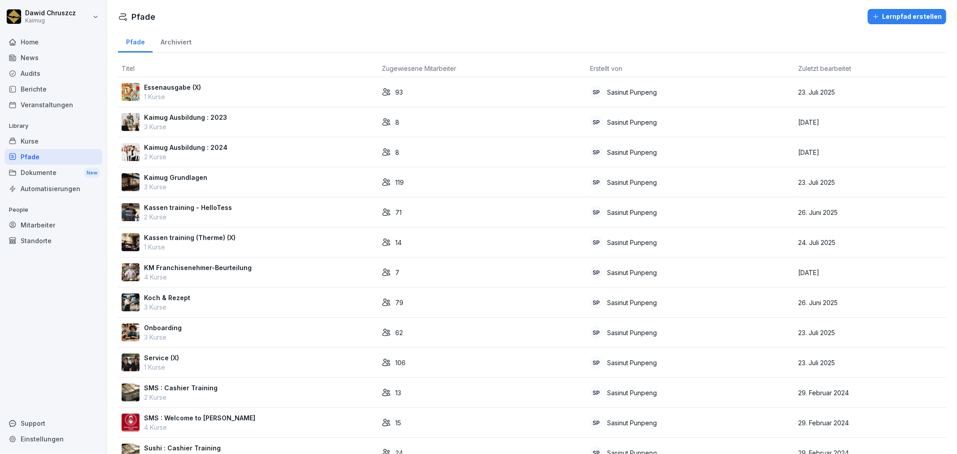
click at [189, 203] on p "Kassen training - HelloTess" at bounding box center [188, 207] width 88 height 9
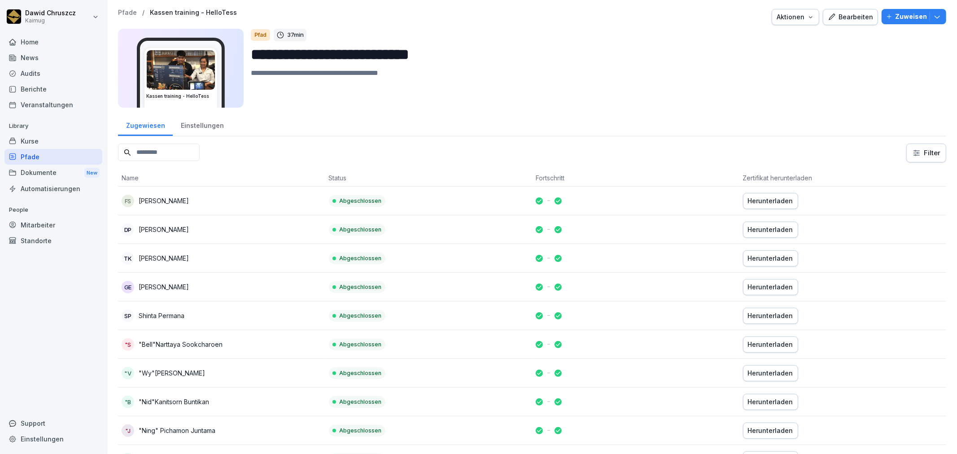
click at [203, 122] on div "Einstellungen" at bounding box center [202, 124] width 59 height 23
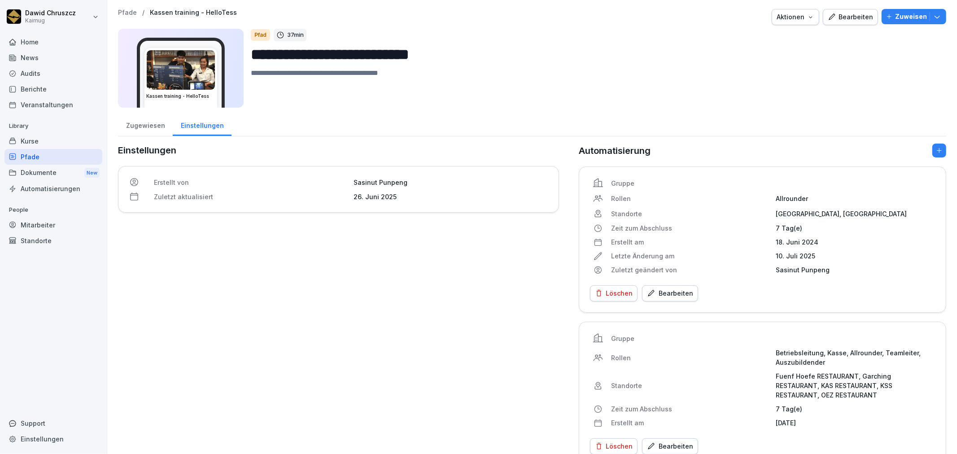
click at [164, 119] on div "Zugewiesen" at bounding box center [145, 124] width 55 height 23
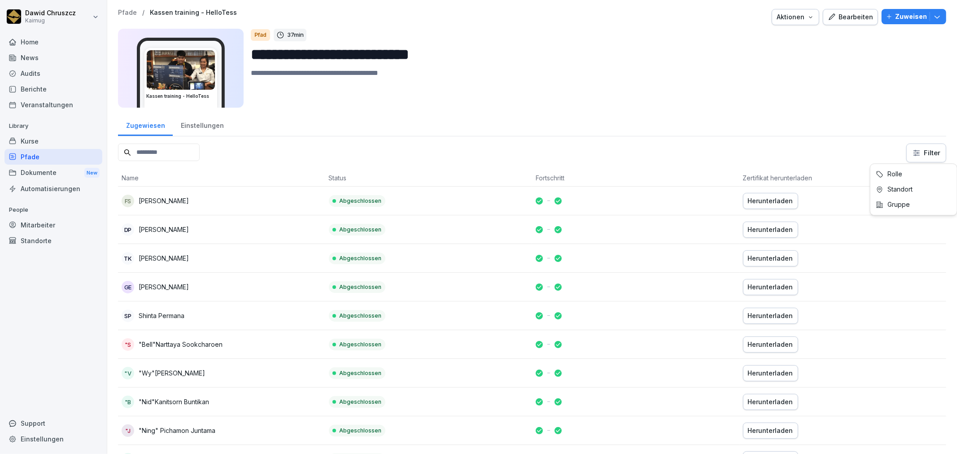
click at [927, 155] on html "**********" at bounding box center [478, 227] width 957 height 454
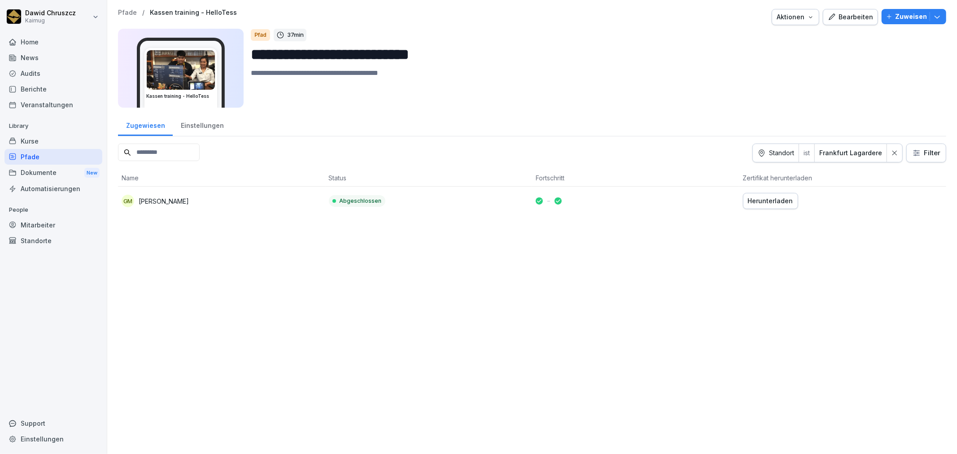
click at [892, 150] on icon at bounding box center [895, 153] width 6 height 6
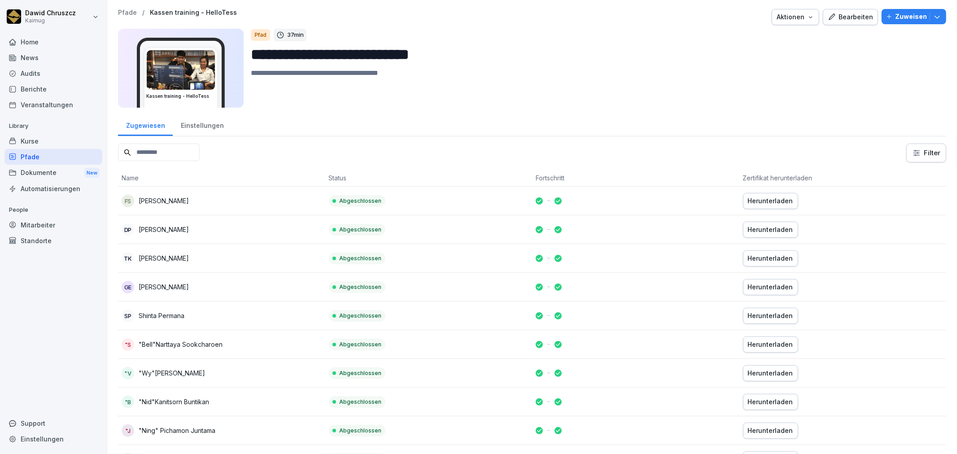
click at [37, 153] on div "Pfade" at bounding box center [53, 157] width 98 height 16
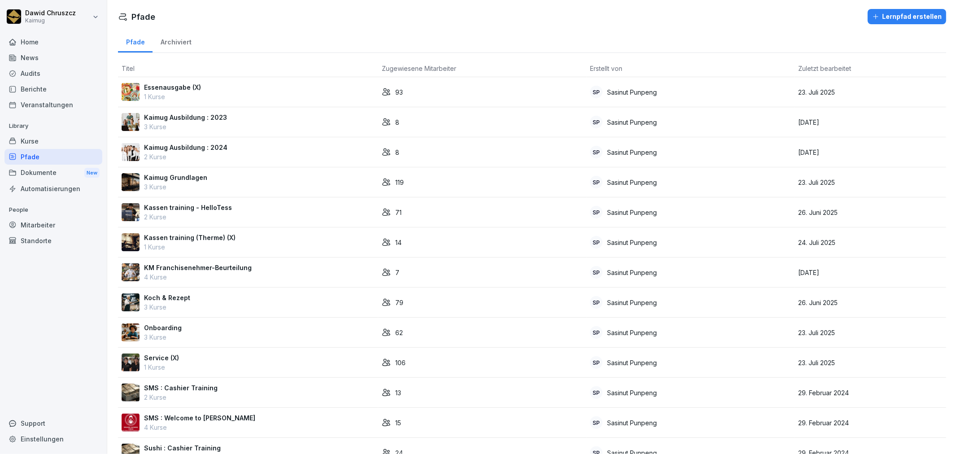
click at [200, 177] on p "Kaimug Grundlagen" at bounding box center [175, 177] width 63 height 9
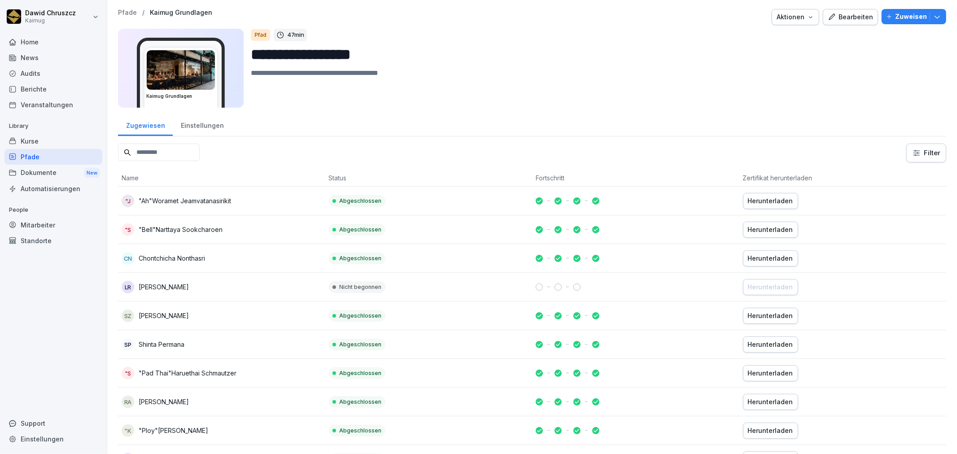
click at [192, 124] on div "Einstellungen" at bounding box center [202, 124] width 59 height 23
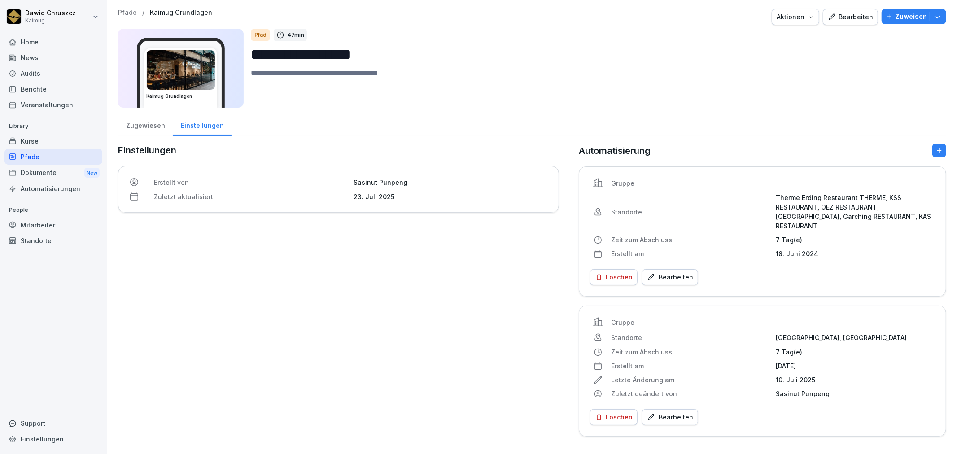
click at [147, 123] on div "Zugewiesen" at bounding box center [145, 124] width 55 height 23
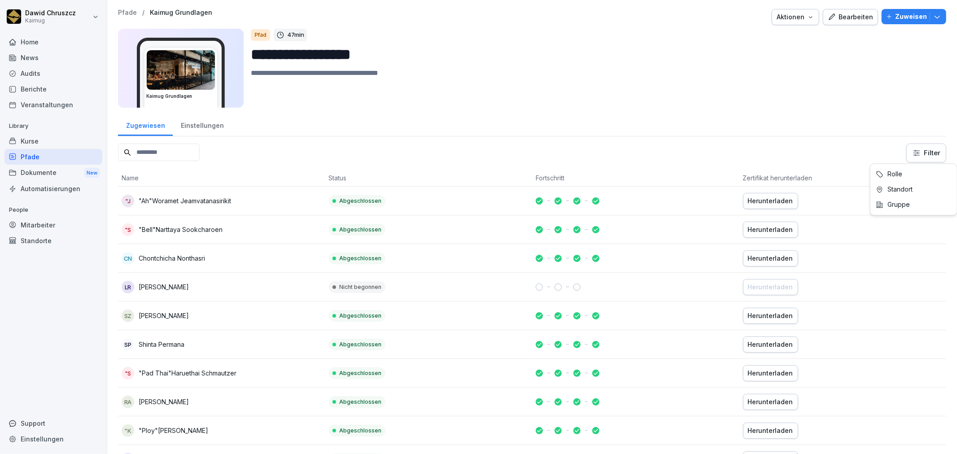
click at [919, 150] on html "**********" at bounding box center [478, 227] width 957 height 454
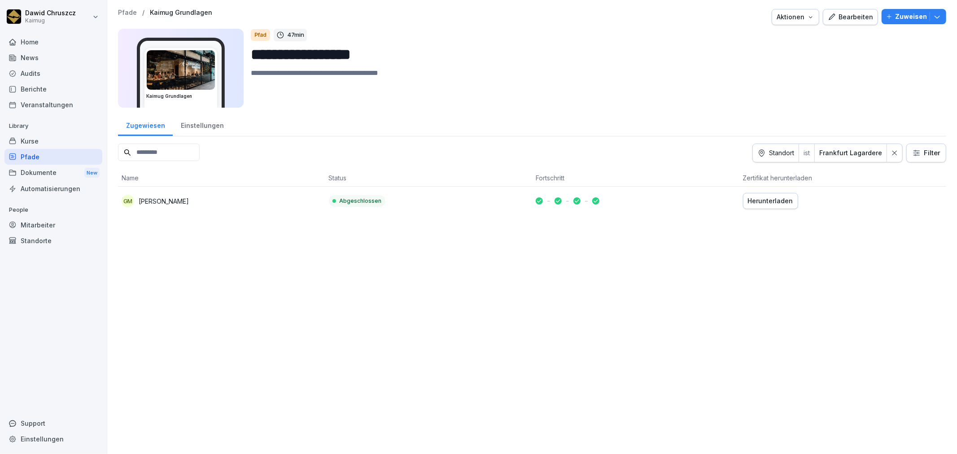
click at [126, 15] on p "Pfade" at bounding box center [127, 13] width 19 height 8
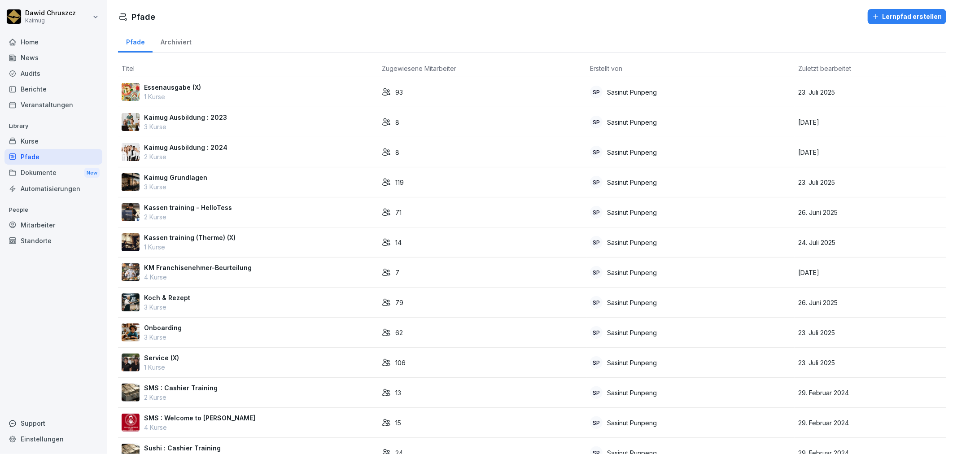
click at [205, 93] on div "Essenausgabe (X) 1 Kurse" at bounding box center [248, 92] width 253 height 19
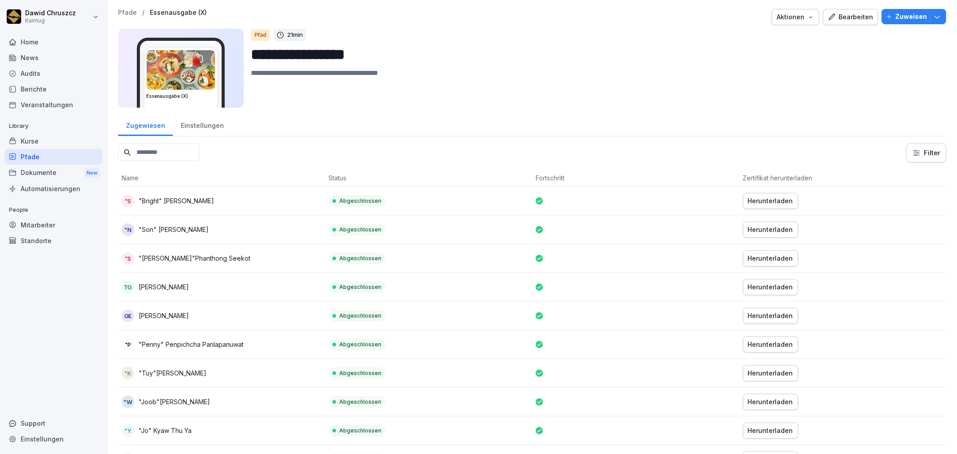
click at [930, 155] on html "**********" at bounding box center [478, 227] width 957 height 454
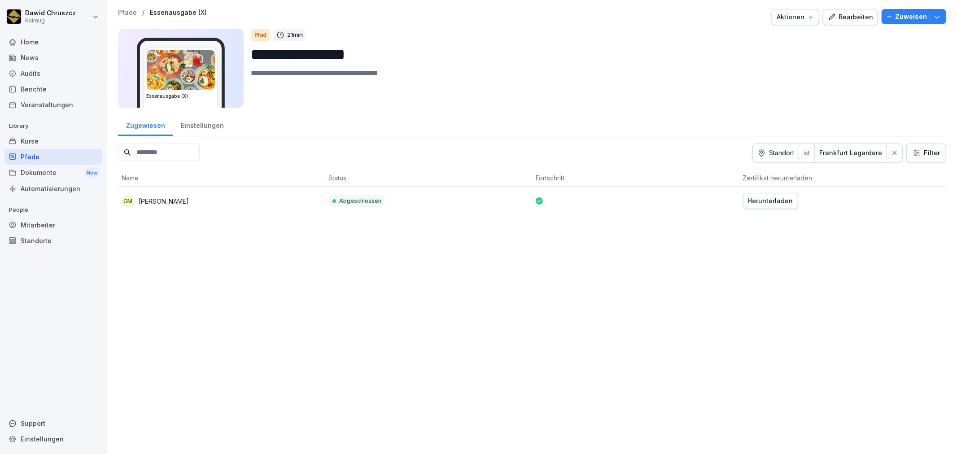
click at [36, 239] on div "Standorte" at bounding box center [53, 241] width 98 height 16
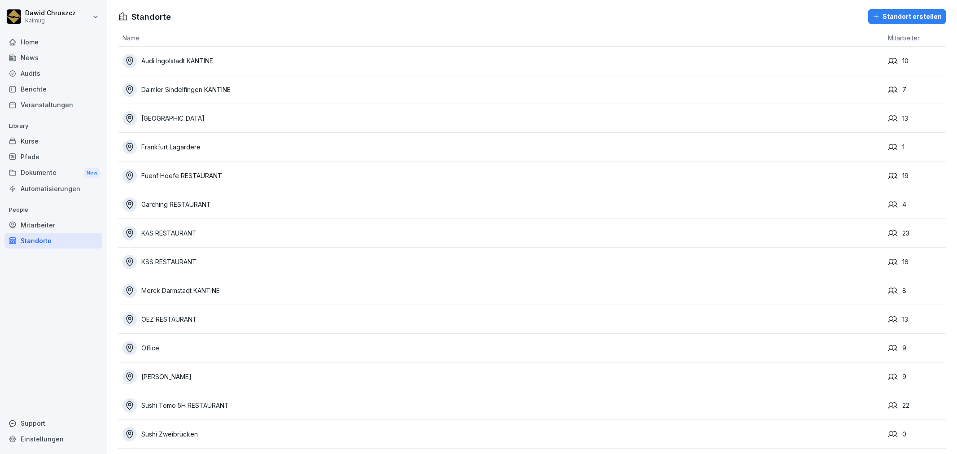
click at [225, 151] on div "Frankfurt Lagardere" at bounding box center [503, 147] width 761 height 14
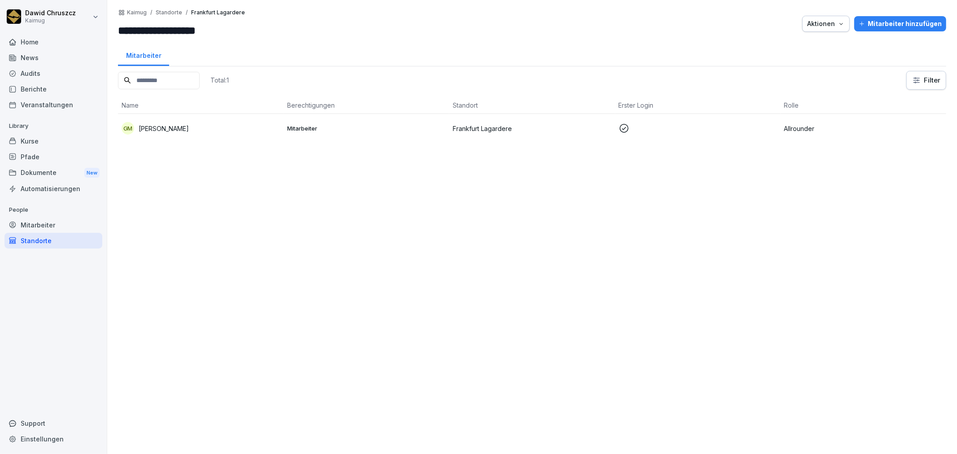
click at [438, 214] on div "Total: 1 Filter Name Berechtigungen Standort Erster Login Rolle GM [PERSON_NAME…" at bounding box center [532, 258] width 829 height 374
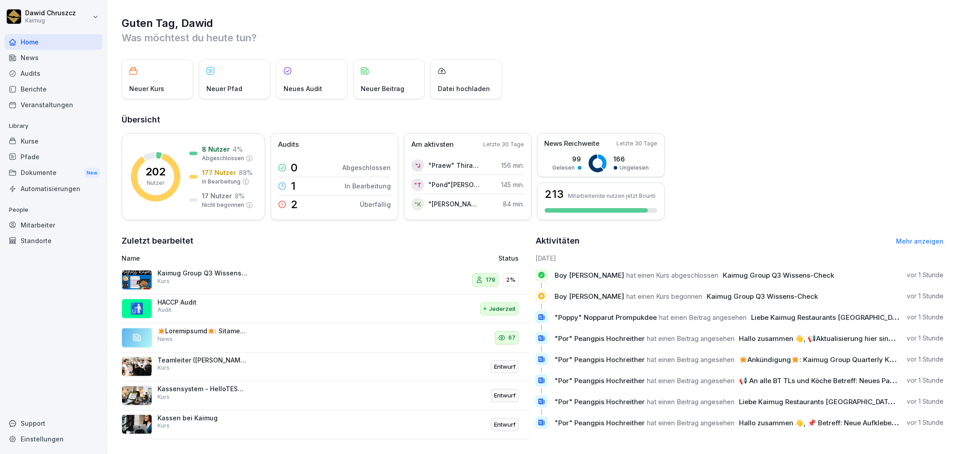
click at [38, 146] on div "Kurse" at bounding box center [53, 141] width 98 height 16
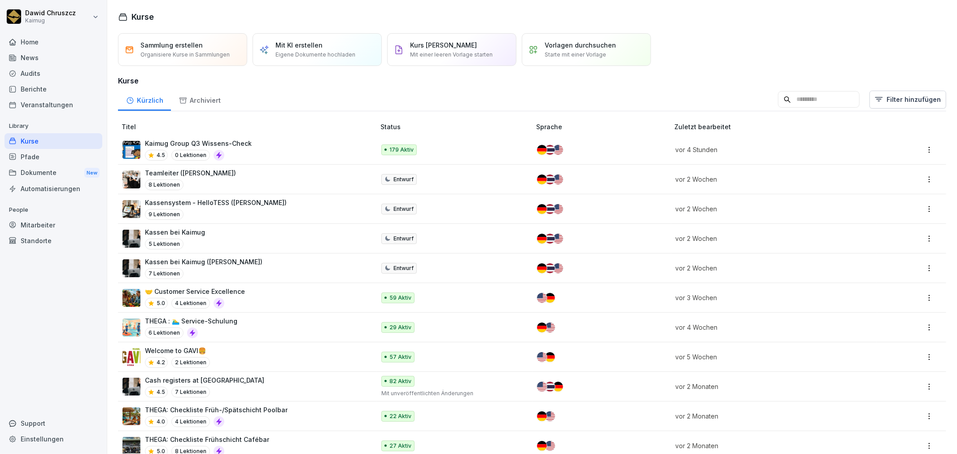
click at [787, 102] on input at bounding box center [819, 99] width 82 height 17
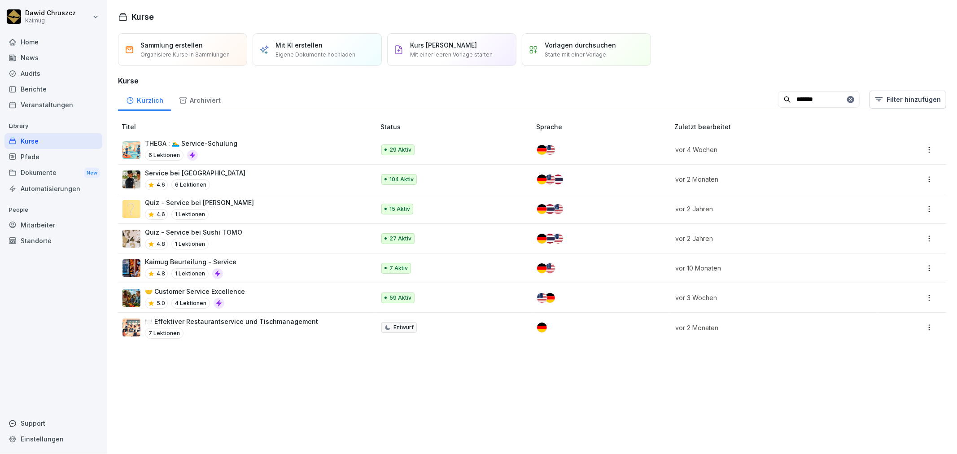
type input "*******"
click at [272, 176] on div "Service bei Kaimug 4.6 6 Lektionen" at bounding box center [245, 179] width 244 height 22
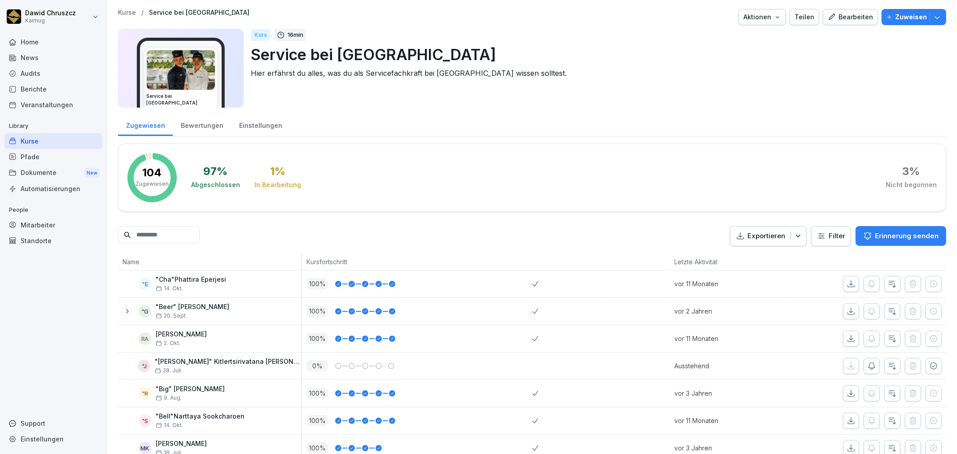
click at [66, 20] on html "Dawid Chruszcz Kaimug Home News Audits Berichte Veranstaltungen Library Kurse P…" at bounding box center [478, 227] width 957 height 454
click at [599, 120] on html "Dawid Chruszcz Kaimug Home News Audits Berichte Veranstaltungen Library Kurse P…" at bounding box center [478, 227] width 957 height 454
click at [48, 424] on div "Support" at bounding box center [53, 424] width 98 height 16
click at [48, 441] on div "Einstellungen" at bounding box center [53, 439] width 98 height 16
select select "**"
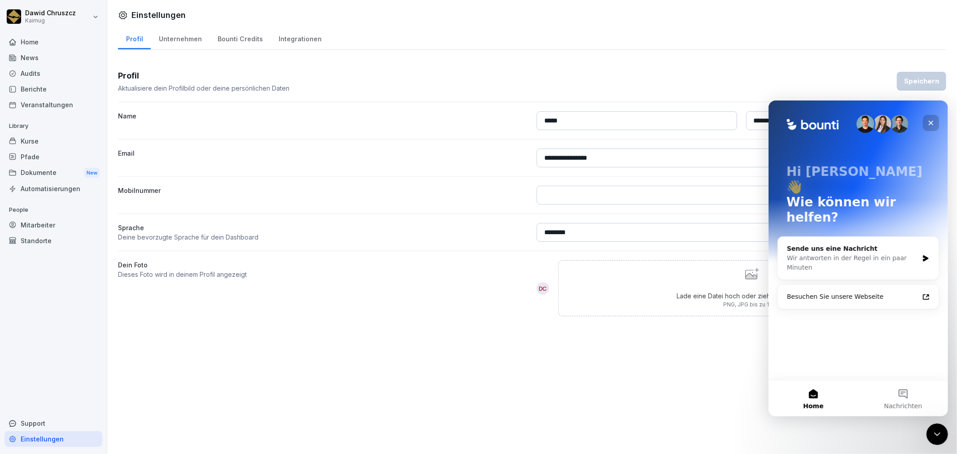
click at [932, 118] on div "Schließen" at bounding box center [931, 122] width 16 height 16
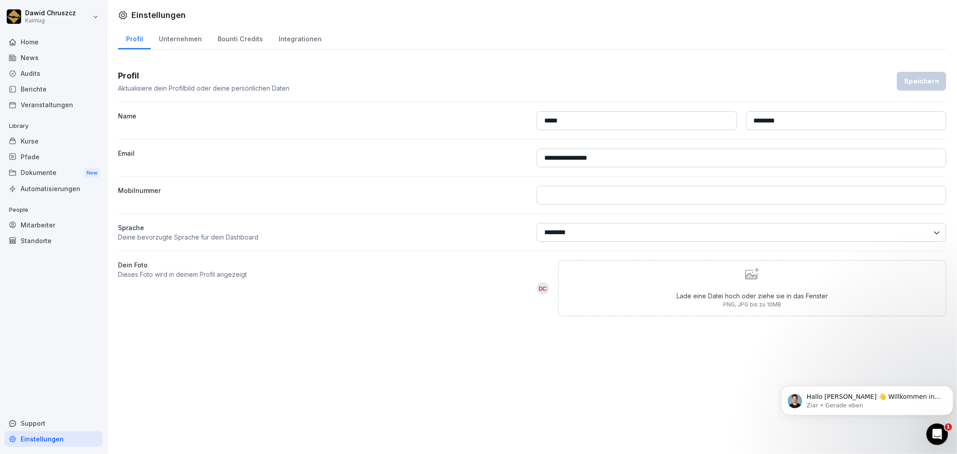
click at [179, 39] on div "Unternehmen" at bounding box center [180, 37] width 59 height 23
select select "**"
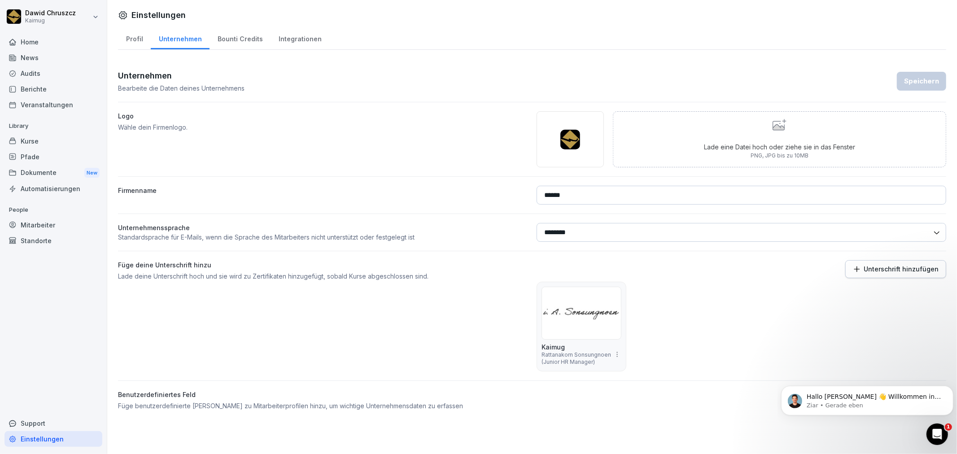
click at [244, 37] on div "Bounti Credits" at bounding box center [240, 37] width 61 height 23
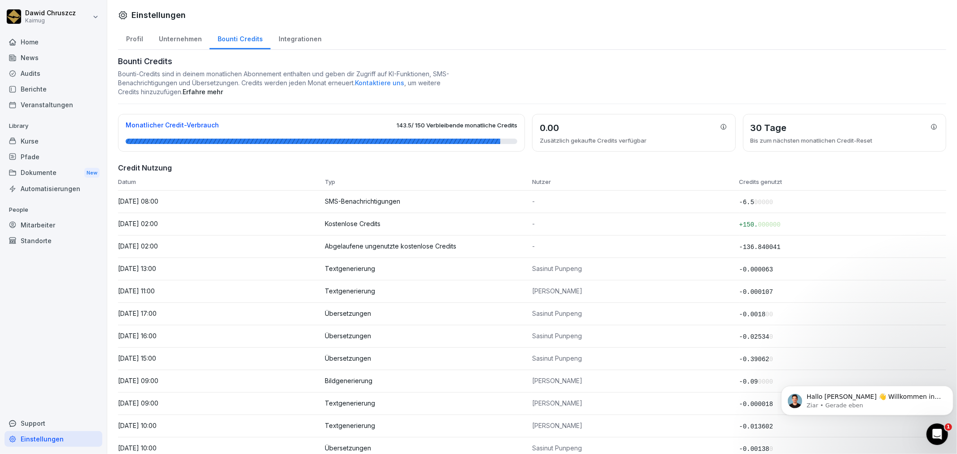
click at [298, 34] on div "Integrationen" at bounding box center [300, 37] width 59 height 23
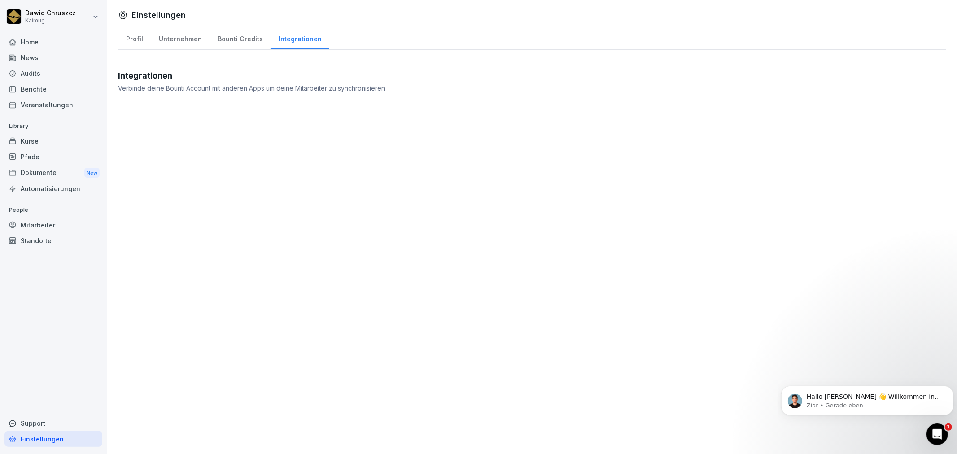
click at [38, 228] on div "Mitarbeiter" at bounding box center [53, 225] width 98 height 16
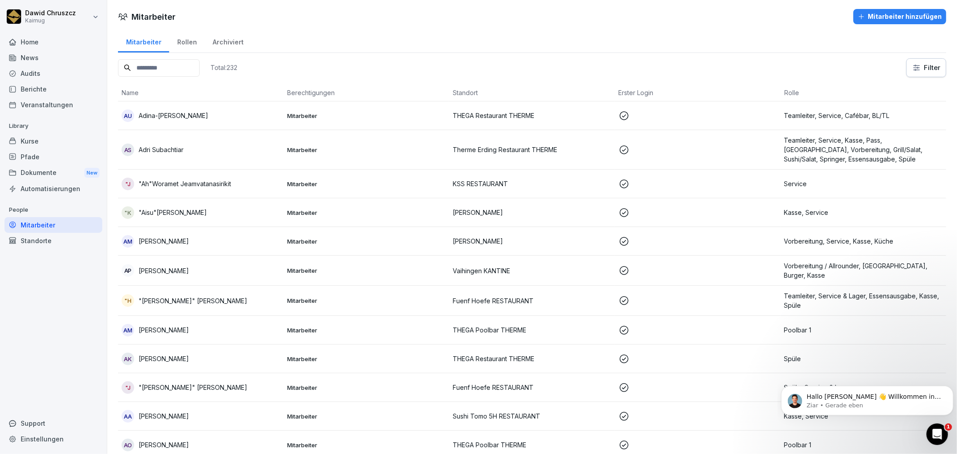
click at [176, 67] on input at bounding box center [159, 68] width 82 height 18
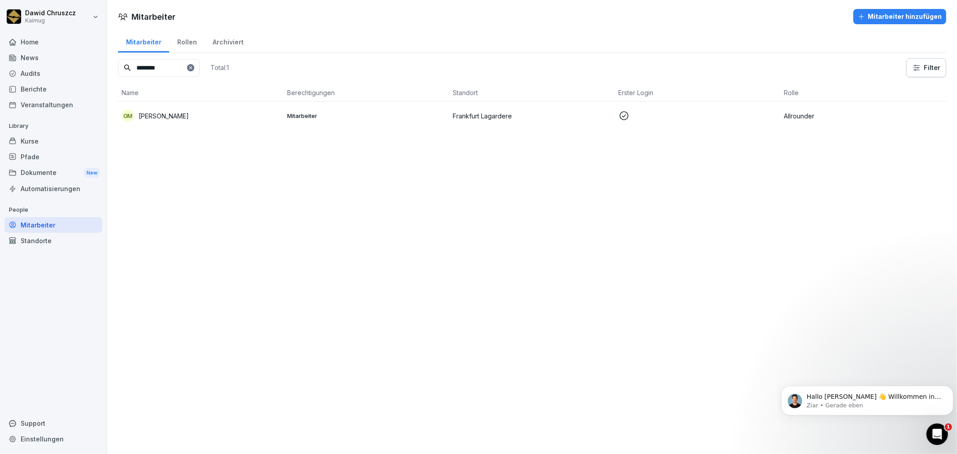
type input "********"
click at [172, 115] on p "Gaccione Michele" at bounding box center [164, 115] width 50 height 9
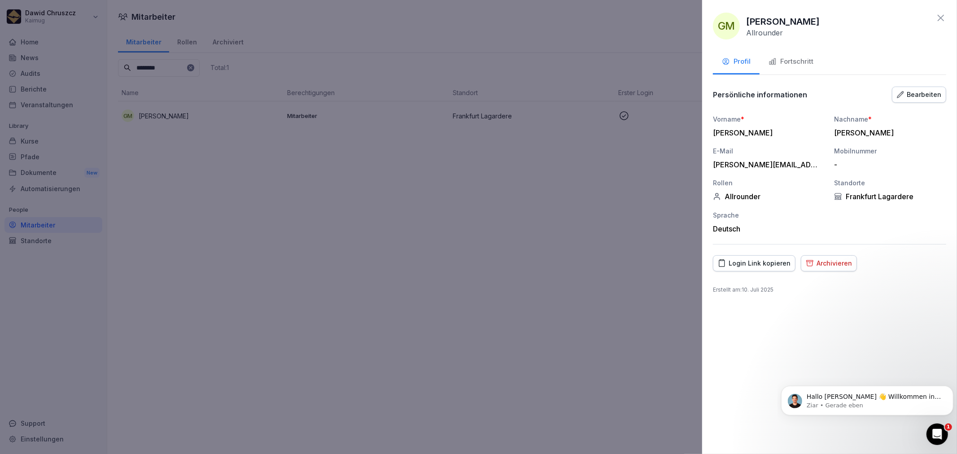
click at [790, 60] on div "Fortschritt" at bounding box center [791, 62] width 45 height 10
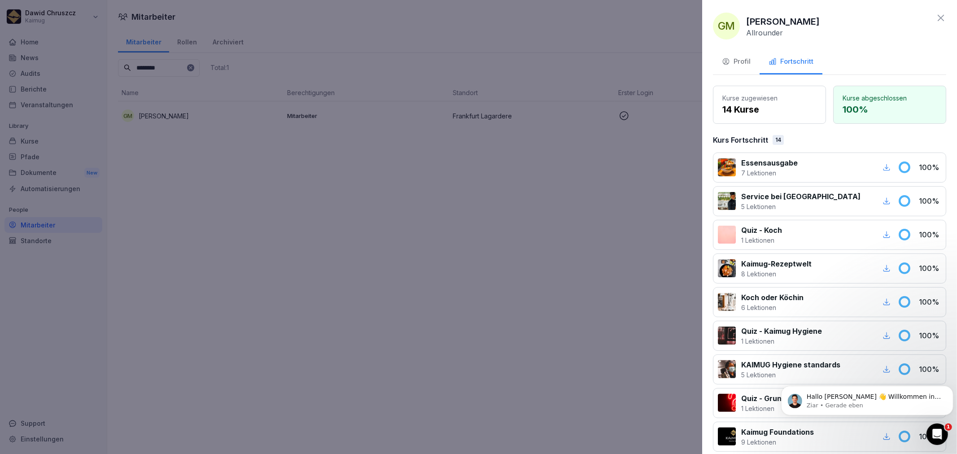
click at [824, 171] on div at bounding box center [840, 168] width 72 height 20
click at [766, 169] on p "7 Lektionen" at bounding box center [770, 172] width 57 height 9
click at [900, 168] on icon at bounding box center [904, 166] width 9 height 9
click at [919, 169] on p "100 %" at bounding box center [930, 167] width 22 height 11
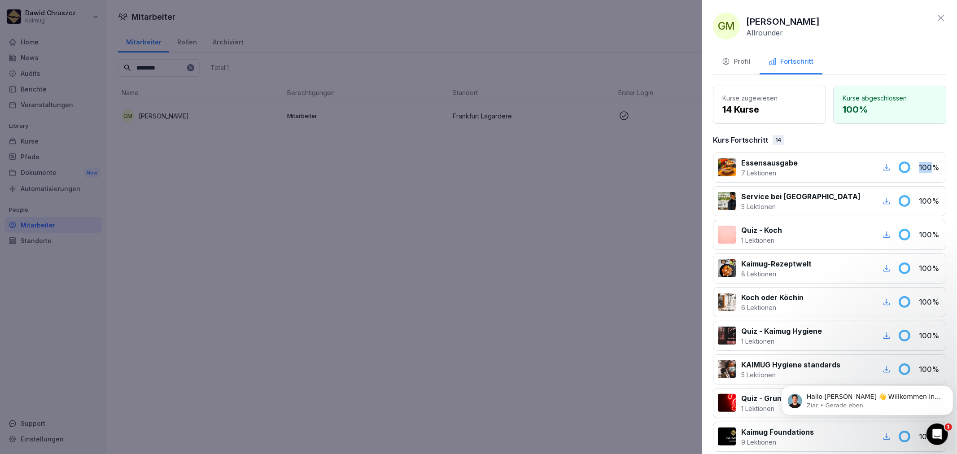
click at [919, 169] on p "100 %" at bounding box center [930, 167] width 22 height 11
click at [913, 193] on div "Service bei Kaimug 5 Lektionen 100 %" at bounding box center [829, 201] width 233 height 30
drag, startPoint x: 729, startPoint y: 63, endPoint x: 737, endPoint y: 64, distance: 7.2
click at [730, 63] on icon "button" at bounding box center [726, 61] width 8 height 8
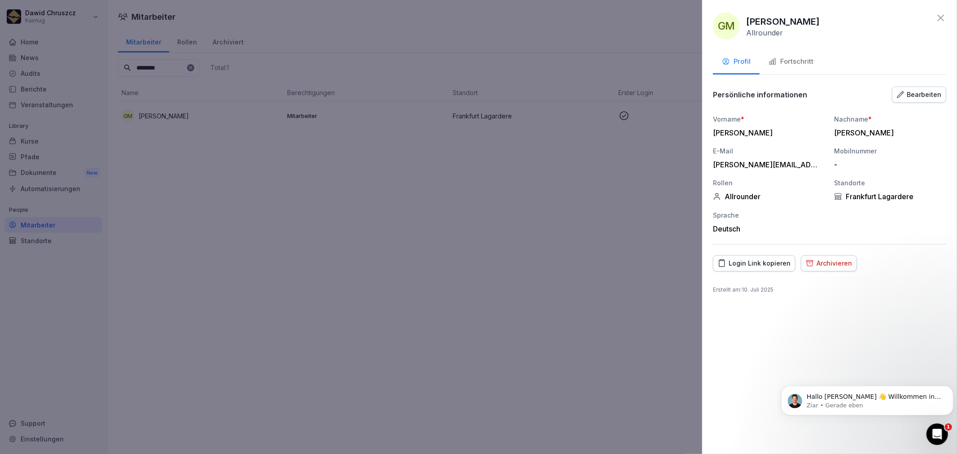
click at [912, 95] on div "Bearbeiten" at bounding box center [919, 95] width 44 height 10
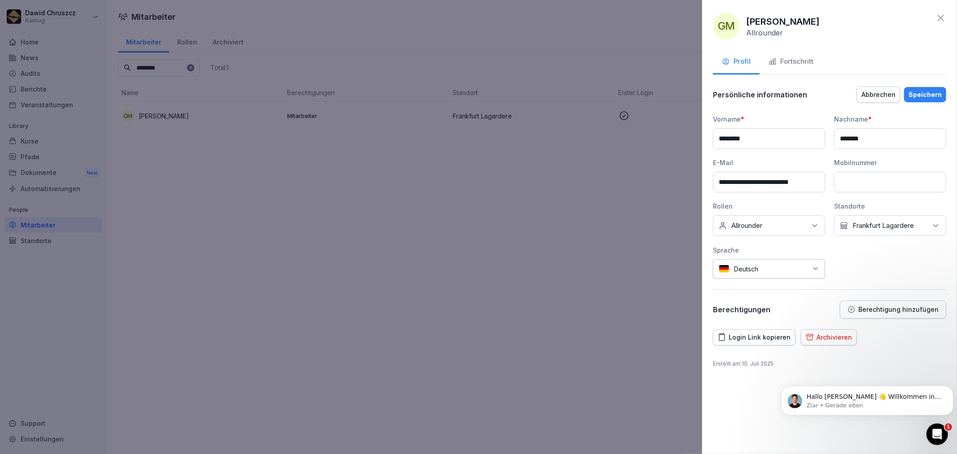
click at [820, 225] on div "Keine Rollen Allrounder" at bounding box center [769, 225] width 112 height 21
click at [865, 281] on div "**********" at bounding box center [829, 202] width 233 height 233
click at [874, 304] on button "Berechtigung hinzufügen" at bounding box center [893, 310] width 106 height 18
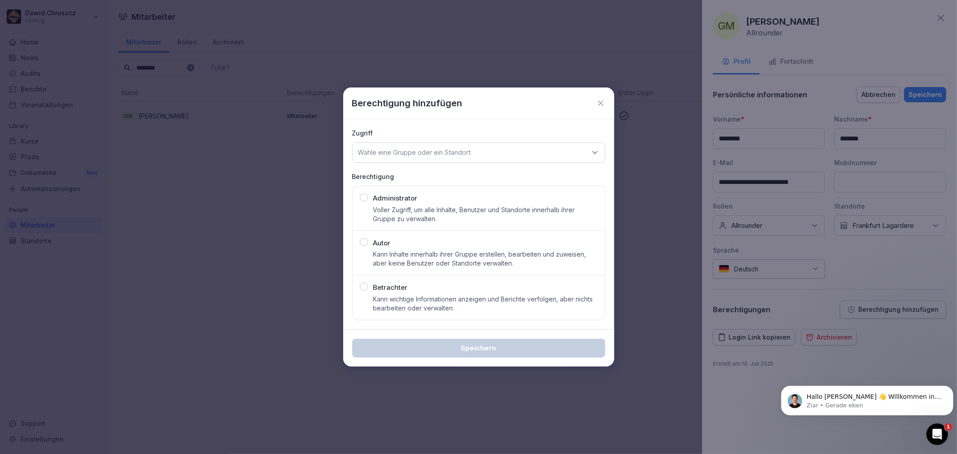
click at [600, 105] on icon at bounding box center [601, 103] width 9 height 9
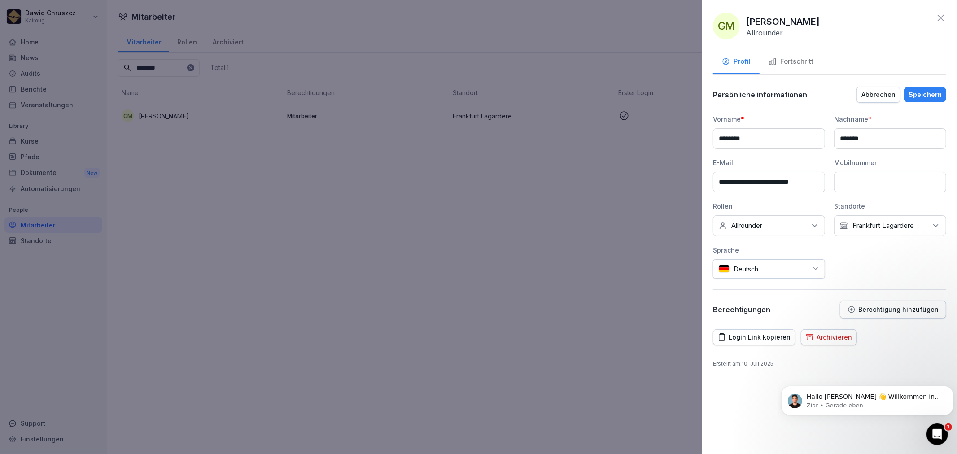
click at [943, 17] on icon at bounding box center [941, 18] width 11 height 11
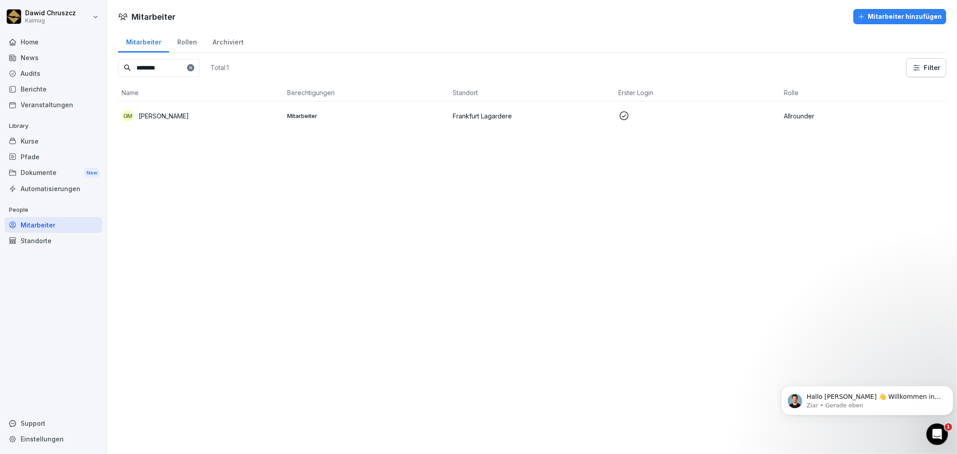
drag, startPoint x: 172, startPoint y: 66, endPoint x: 88, endPoint y: 57, distance: 84.5
click at [84, 62] on div "Dawid Chruszcz Kaimug Home News Audits Berichte Veranstaltungen Library Kurse P…" at bounding box center [478, 227] width 957 height 454
type input "*****"
click at [193, 68] on icon at bounding box center [190, 67] width 5 height 5
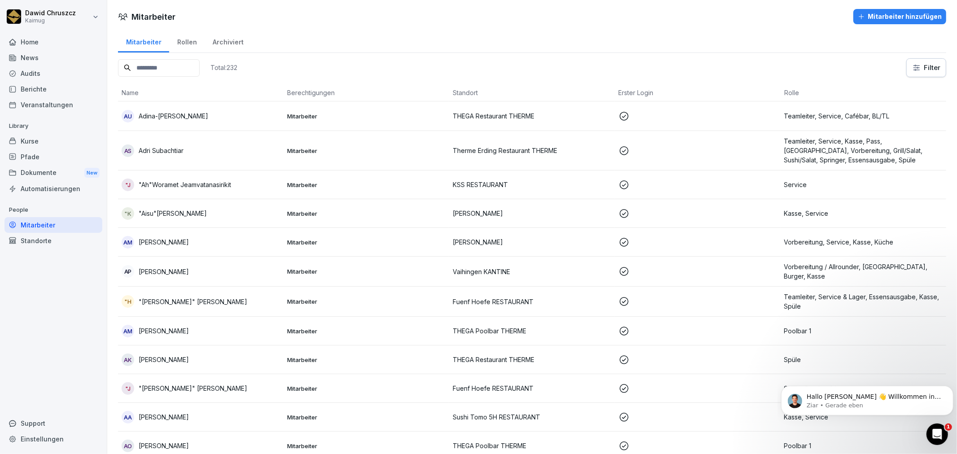
click at [183, 66] on input at bounding box center [159, 68] width 82 height 18
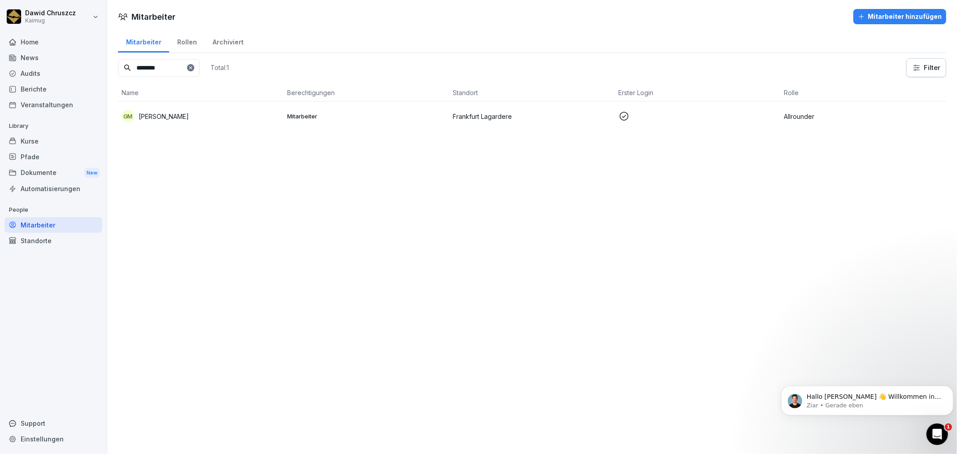
type input "********"
click at [193, 118] on div "GM Gaccione Michele" at bounding box center [201, 116] width 158 height 13
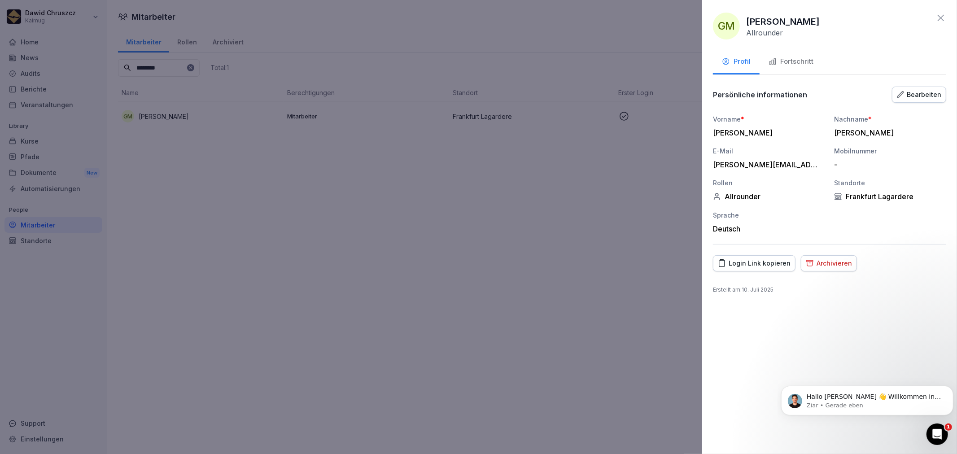
click at [918, 98] on div "Bearbeiten" at bounding box center [919, 95] width 44 height 10
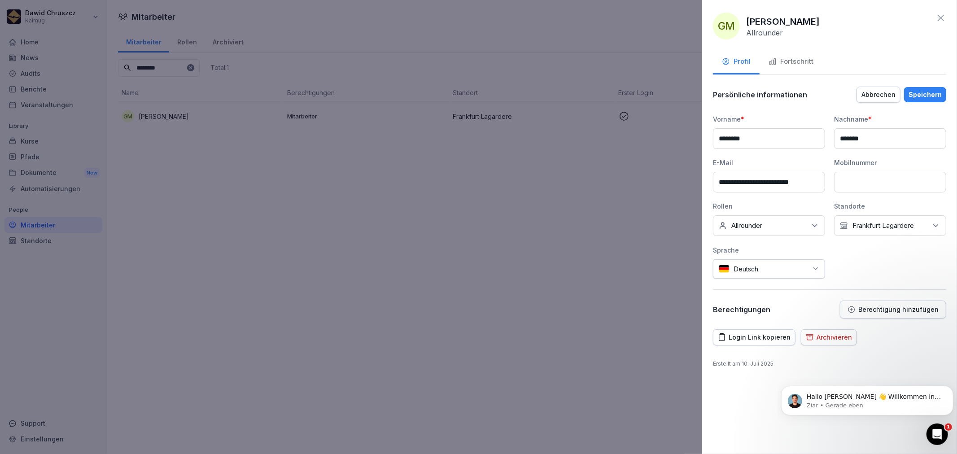
click at [867, 309] on p "Berechtigung hinzufügen" at bounding box center [899, 309] width 80 height 7
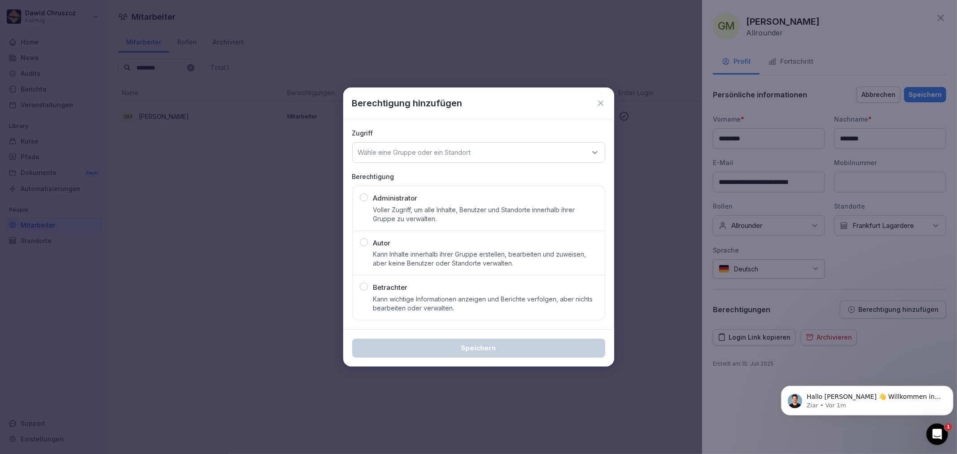
click at [407, 293] on div "Betrachter Kann wichtige Informationen anzeigen und Berichte verfolgen, aber ni…" at bounding box center [485, 298] width 224 height 30
click at [597, 150] on icon at bounding box center [595, 152] width 9 height 9
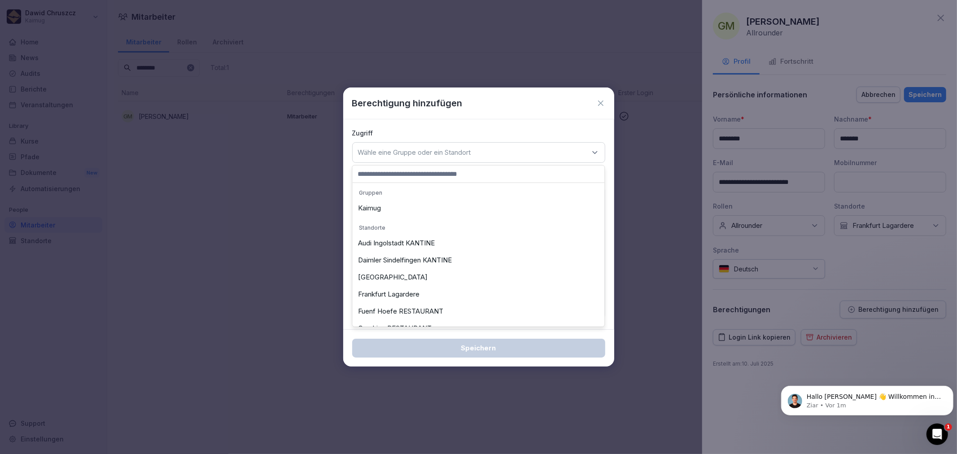
click at [420, 289] on div "Frankfurt Lagardere" at bounding box center [479, 294] width 248 height 17
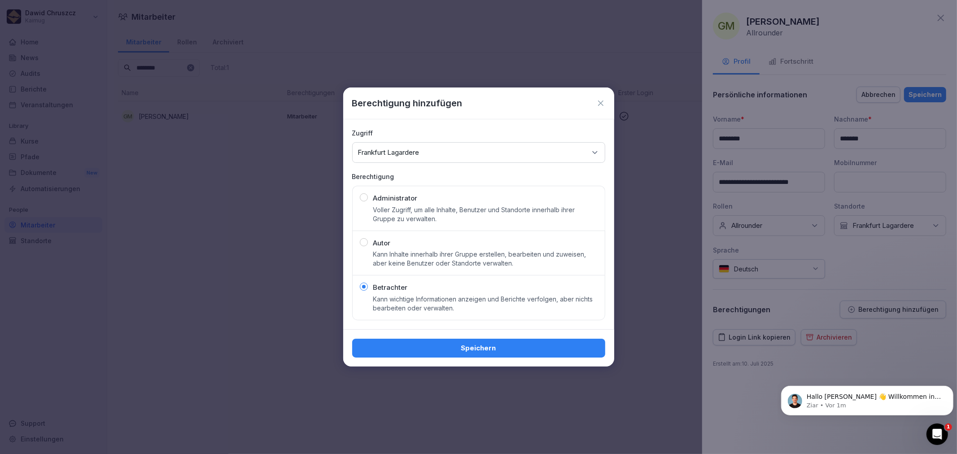
click at [364, 202] on div "Administrator Voller Zugriff, um alle Inhalte, Benutzer und Standorte innerhalb…" at bounding box center [479, 208] width 238 height 30
click at [408, 149] on p "Frankfurt Lagardere" at bounding box center [388, 152] width 61 height 9
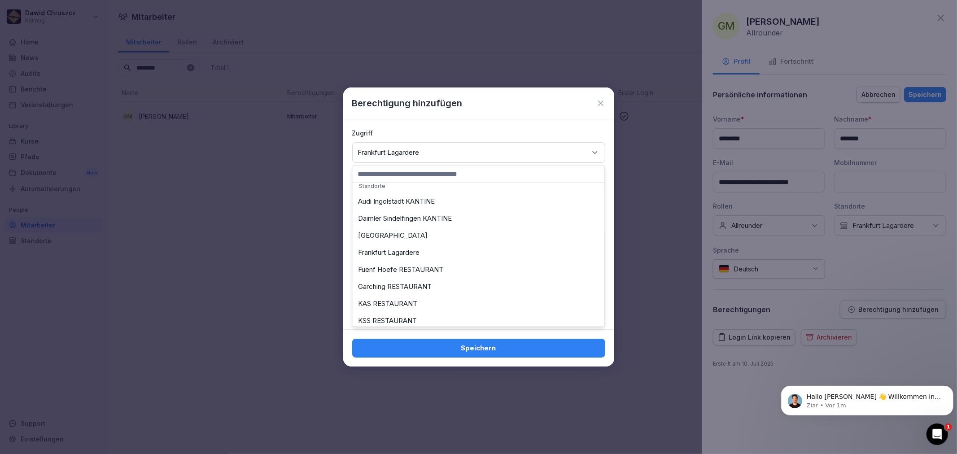
scroll to position [0, 0]
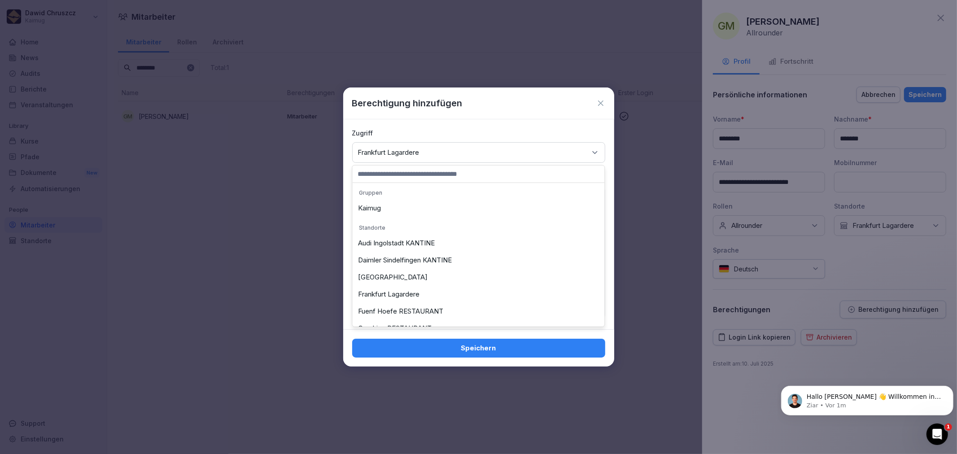
click at [439, 297] on div "Frankfurt Lagardere" at bounding box center [479, 294] width 248 height 17
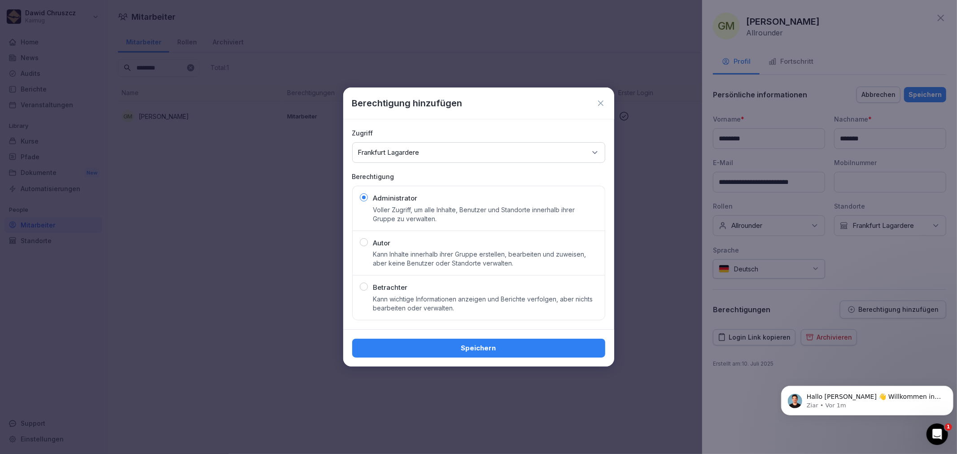
click at [474, 299] on p "Kann wichtige Informationen anzeigen und Berichte verfolgen, aber nichts bearbe…" at bounding box center [485, 304] width 224 height 18
click at [501, 348] on div "Speichern" at bounding box center [479, 348] width 239 height 10
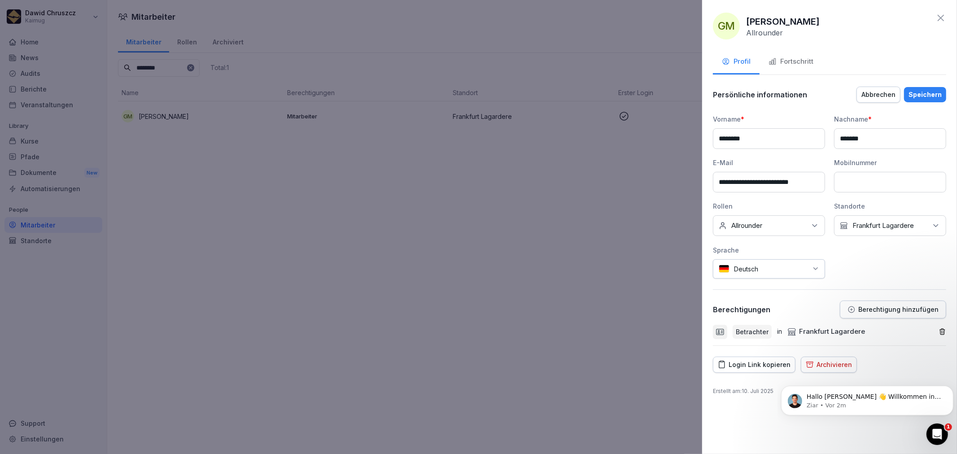
click at [943, 17] on icon at bounding box center [941, 18] width 11 height 11
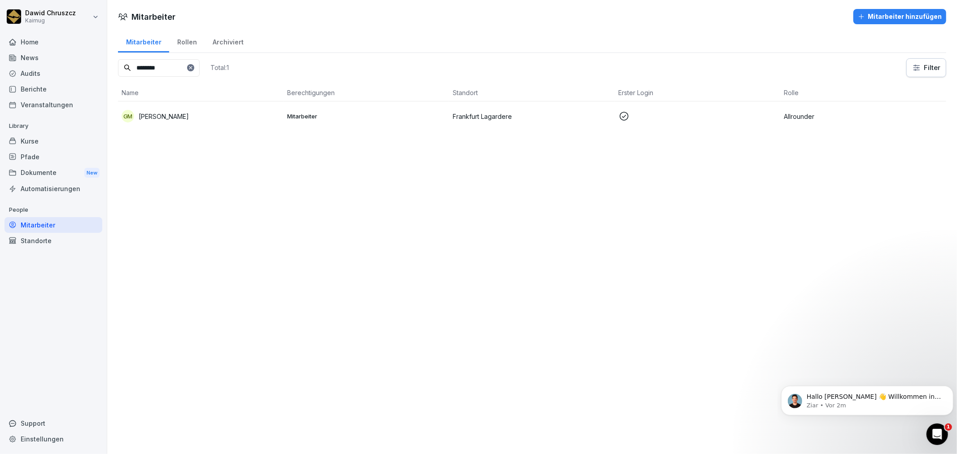
click at [555, 275] on div "Mitarbeiter Mitarbeiter hinzufügen Mitarbeiter Rollen Archiviert ******** Total…" at bounding box center [532, 227] width 850 height 454
click at [83, 10] on html "Dawid Chruszcz Kaimug Home News Audits Berichte Veranstaltungen Library Kurse P…" at bounding box center [478, 227] width 957 height 454
click at [56, 57] on div "Abmelden" at bounding box center [57, 56] width 89 height 17
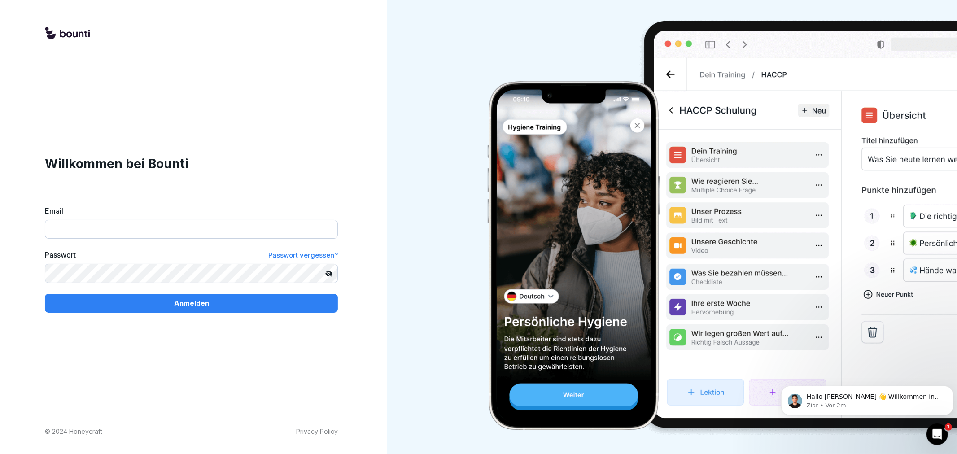
click at [136, 239] on input "Email" at bounding box center [191, 229] width 293 height 19
type input "**********"
click at [45, 294] on button "Anmelden" at bounding box center [191, 303] width 293 height 19
click at [19, 259] on div "**********" at bounding box center [191, 227] width 383 height 454
click at [45, 294] on button "Anmelden" at bounding box center [191, 303] width 293 height 19
